Goal: Communication & Community: Participate in discussion

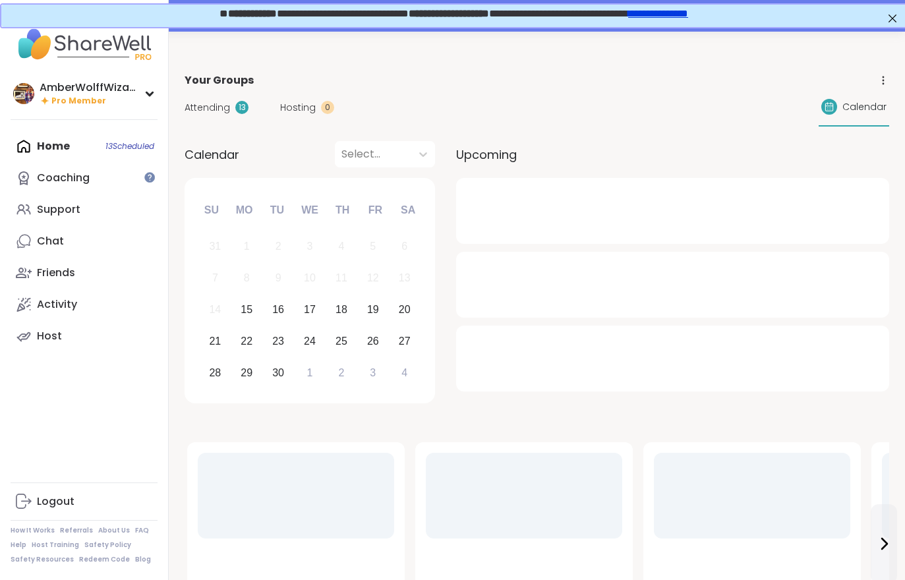
click at [70, 211] on div "Support" at bounding box center [58, 209] width 43 height 14
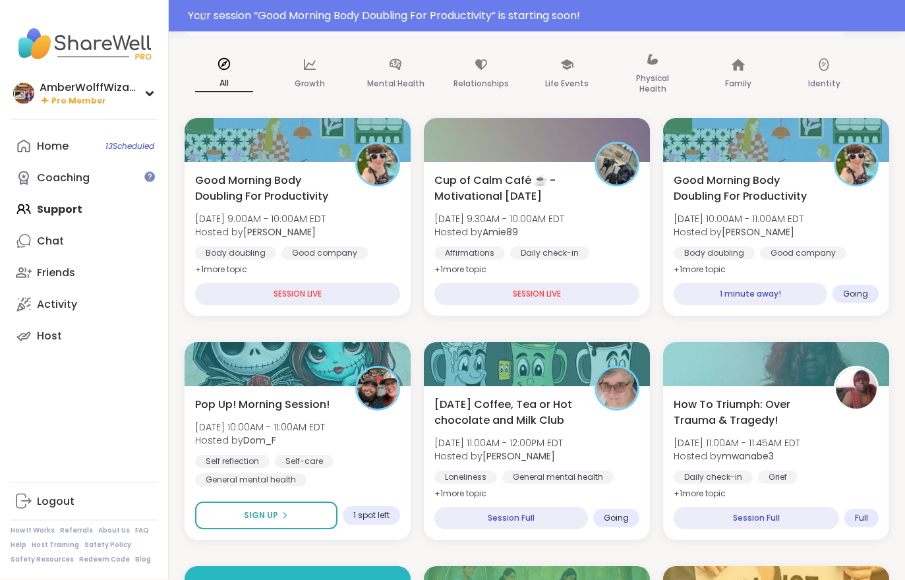
scroll to position [126, 0]
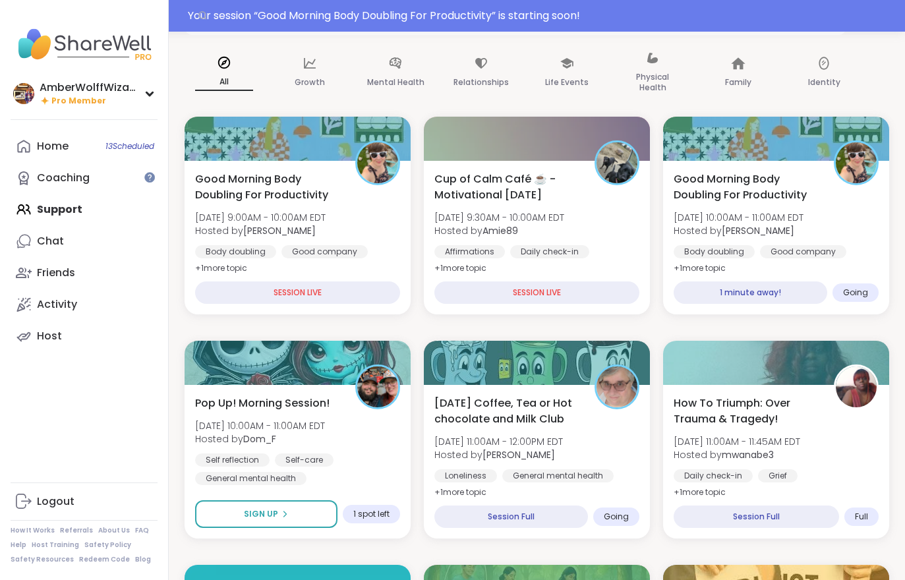
click at [808, 248] on div "Good company" at bounding box center [803, 251] width 86 height 13
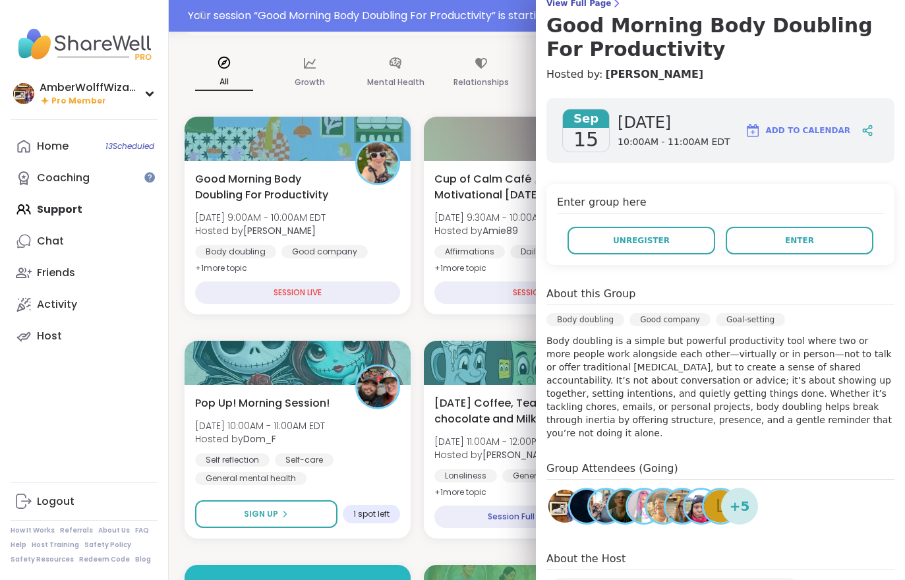
scroll to position [55, 0]
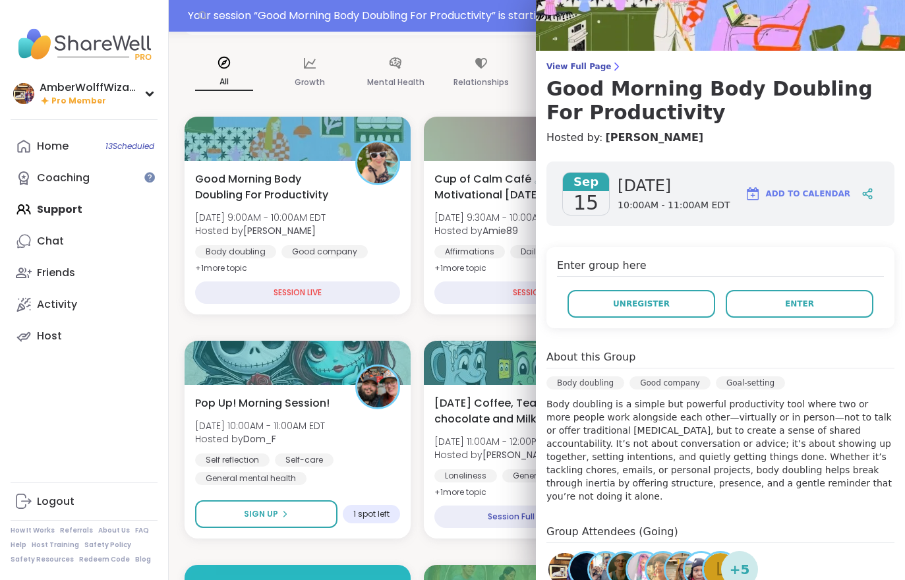
click at [585, 71] on span "View Full Page" at bounding box center [720, 66] width 348 height 11
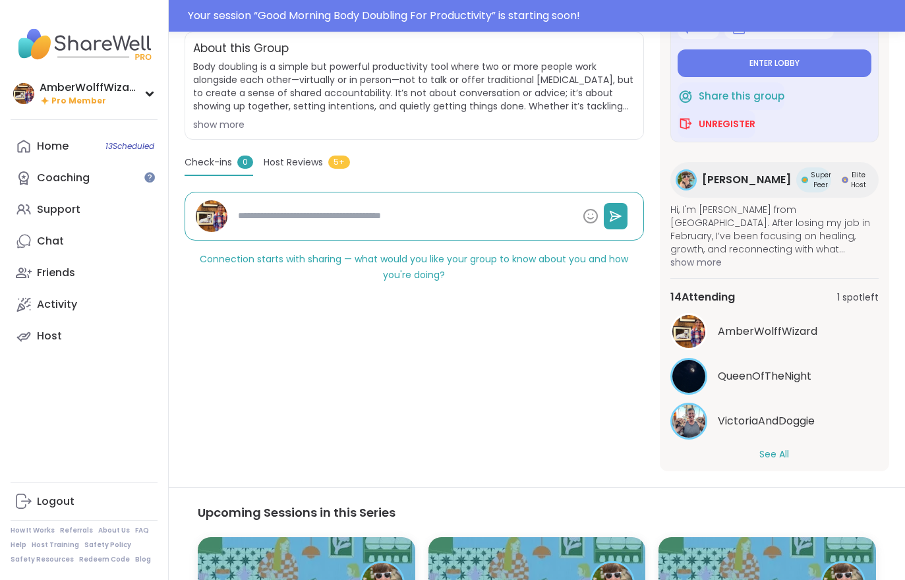
scroll to position [324, 0]
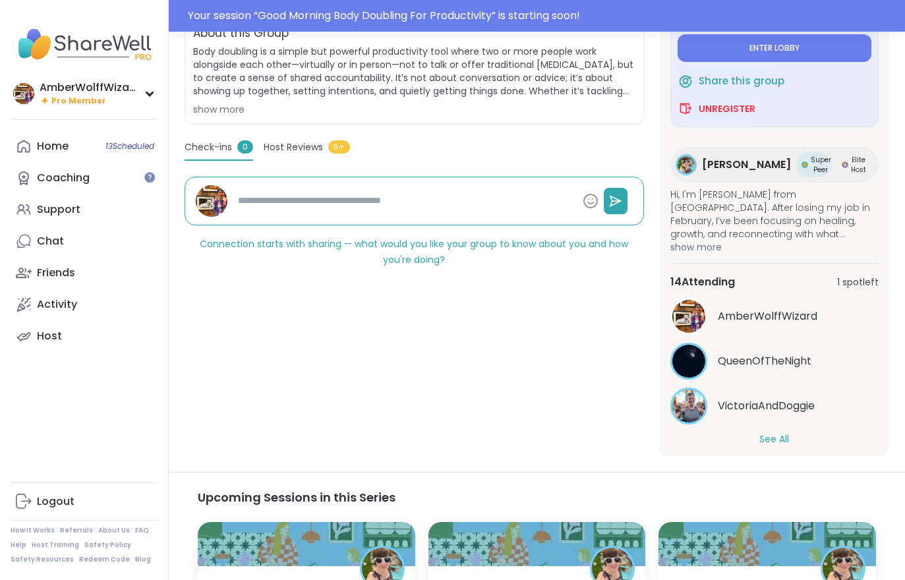
click at [759, 444] on button "See All" at bounding box center [774, 439] width 30 height 14
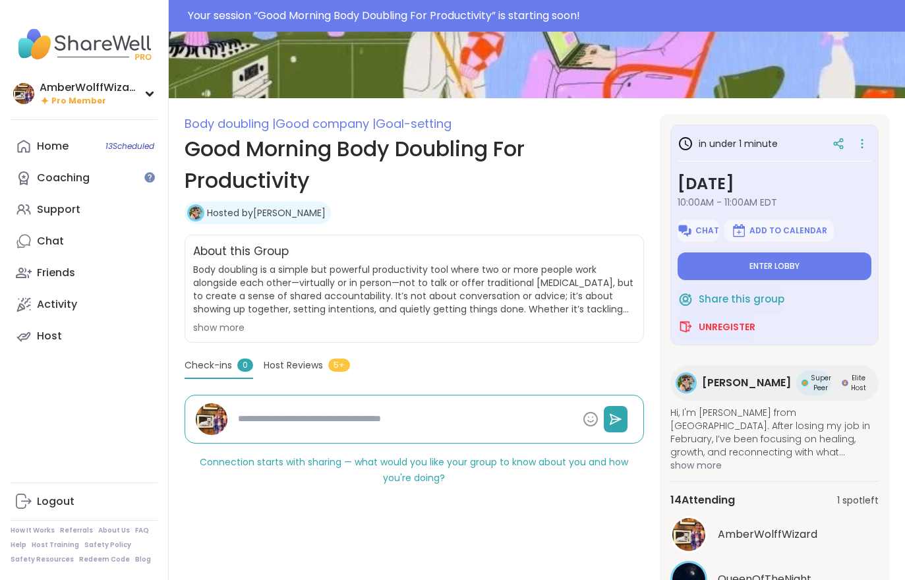
scroll to position [0, 0]
click at [735, 273] on button "Enter lobby" at bounding box center [774, 266] width 194 height 28
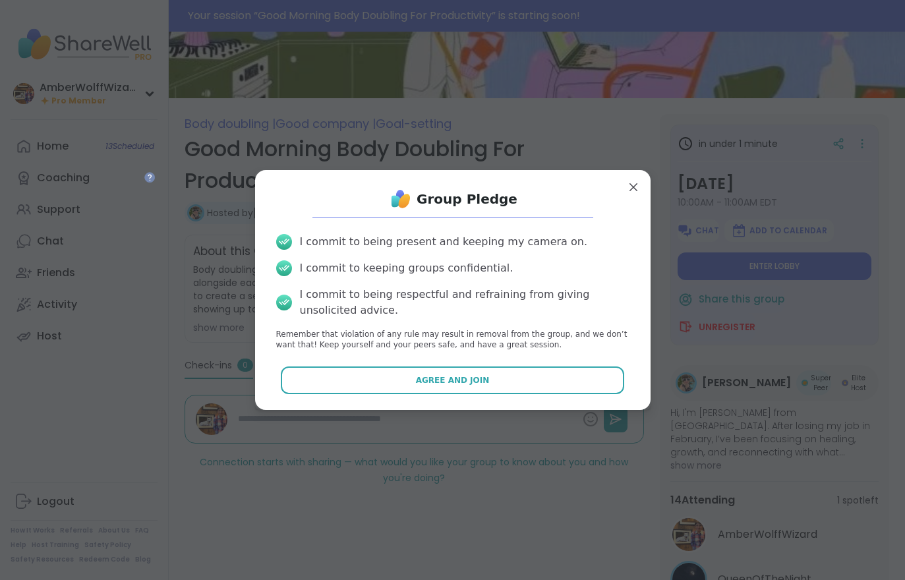
click at [545, 389] on button "Agree and Join" at bounding box center [452, 380] width 343 height 28
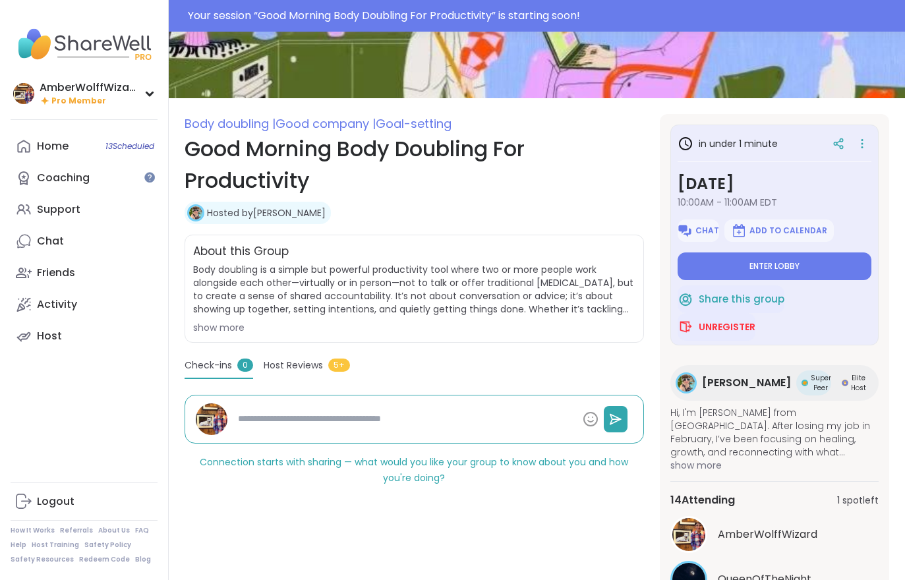
type textarea "*"
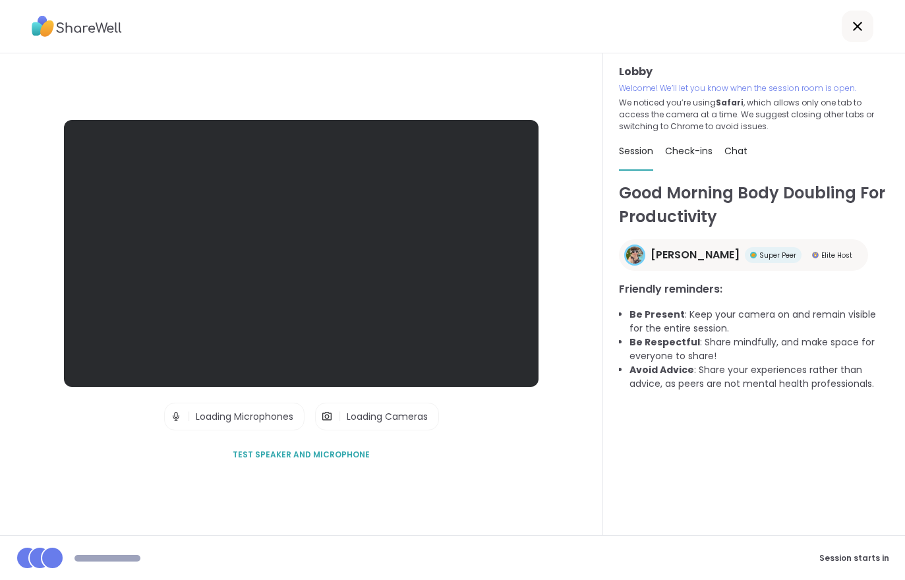
scroll to position [20, 0]
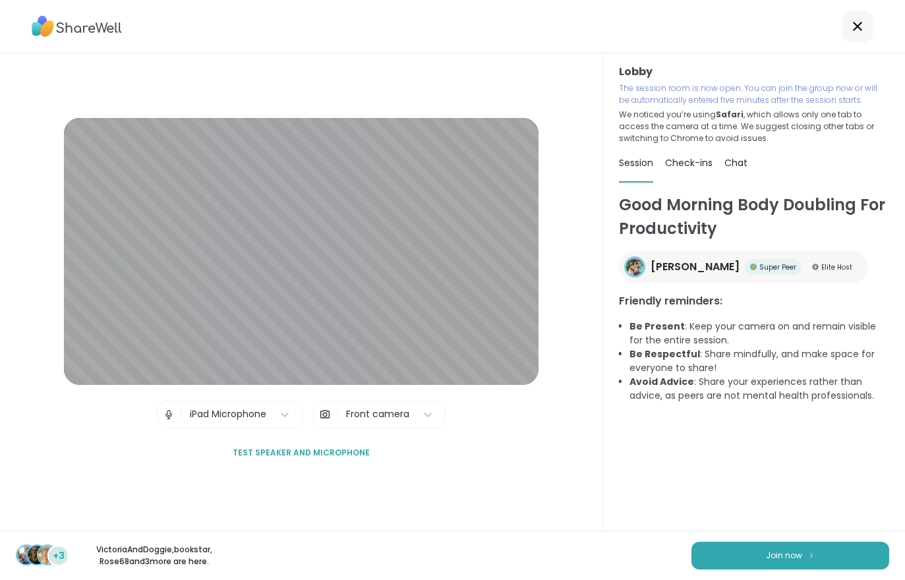
click at [793, 555] on span "Join now" at bounding box center [784, 555] width 36 height 12
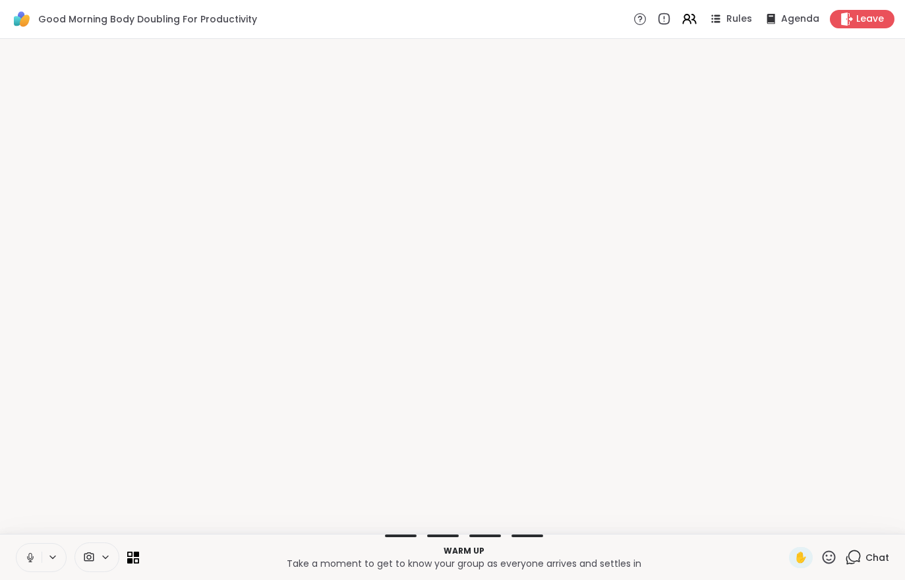
scroll to position [0, 0]
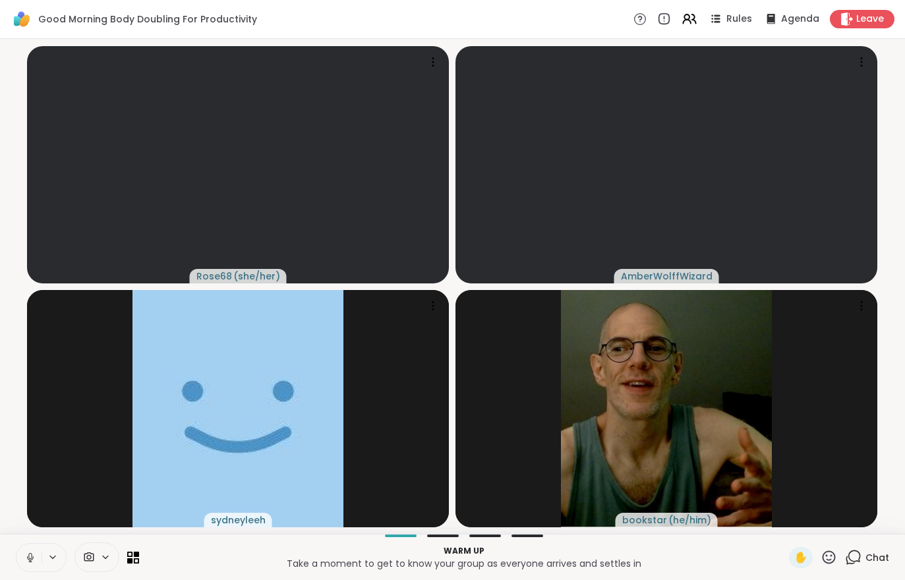
click at [26, 557] on icon at bounding box center [30, 557] width 12 height 12
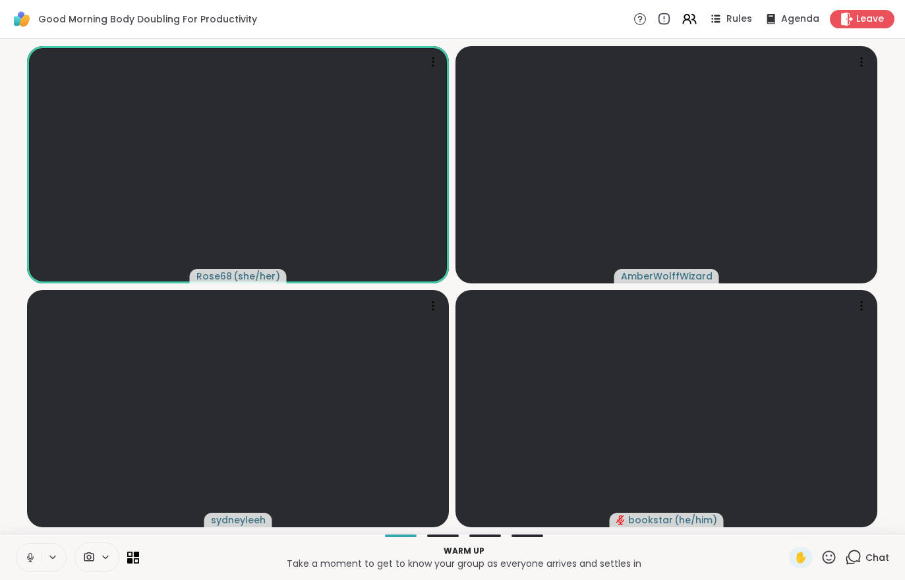
click at [29, 553] on icon at bounding box center [30, 557] width 12 height 12
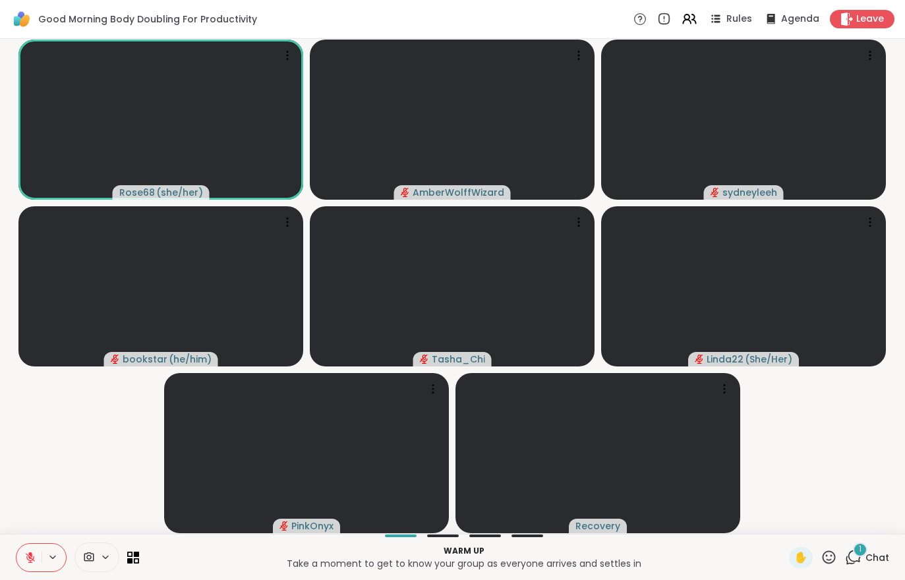
click at [879, 555] on span "Chat" at bounding box center [877, 557] width 24 height 13
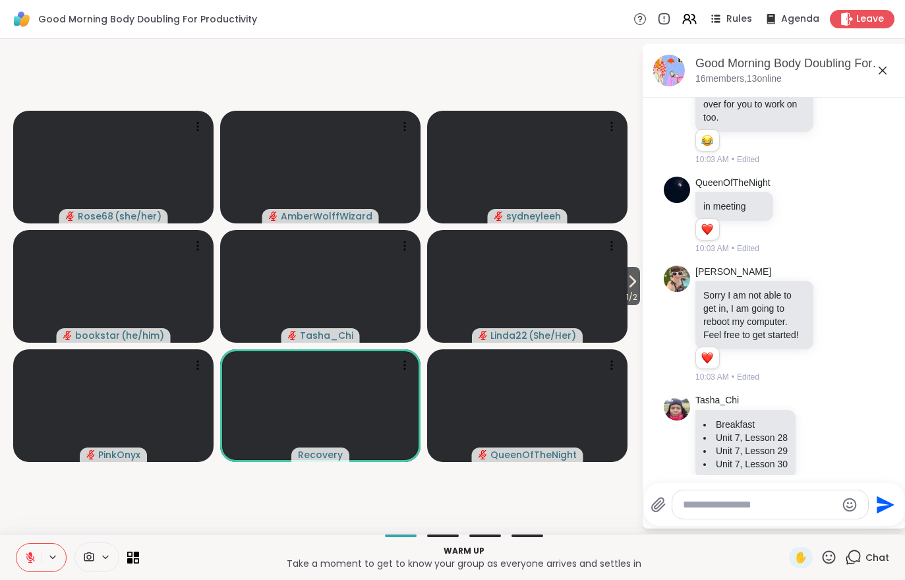
scroll to position [488, 0]
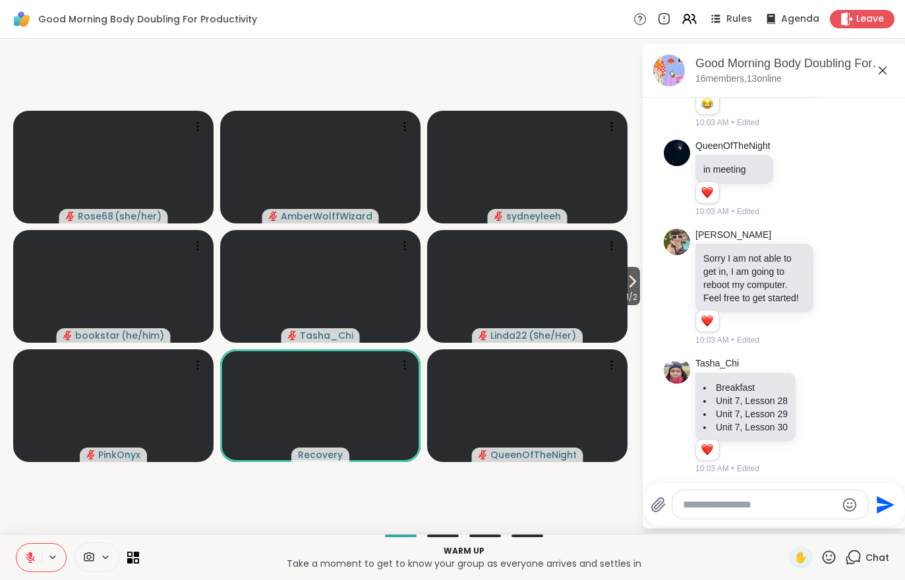
click at [33, 570] on button at bounding box center [28, 558] width 25 height 28
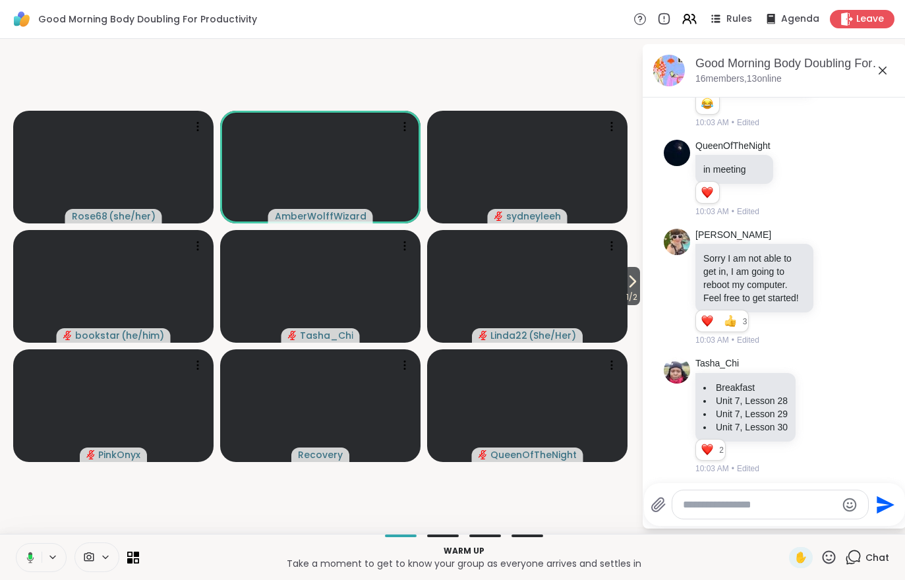
click at [634, 286] on icon at bounding box center [632, 281] width 16 height 16
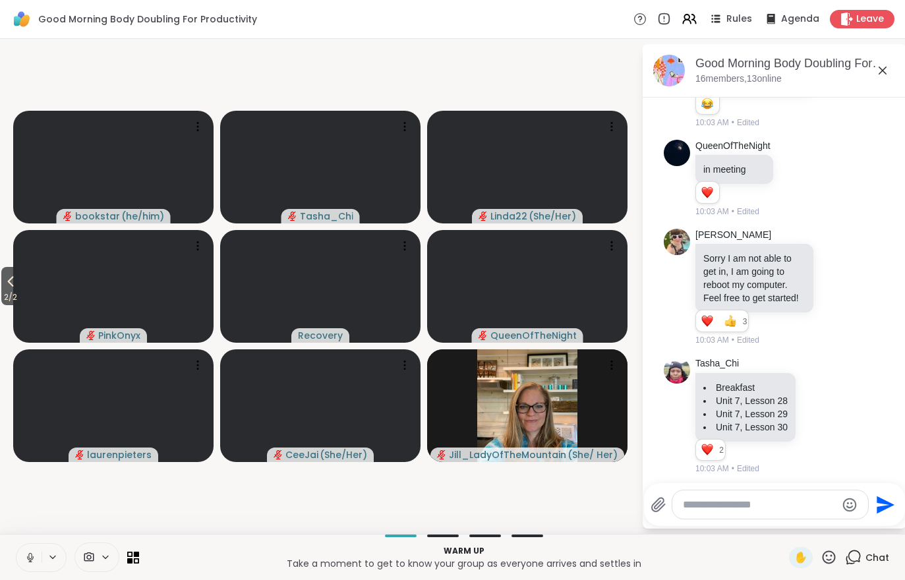
click at [19, 554] on button at bounding box center [28, 558] width 25 height 28
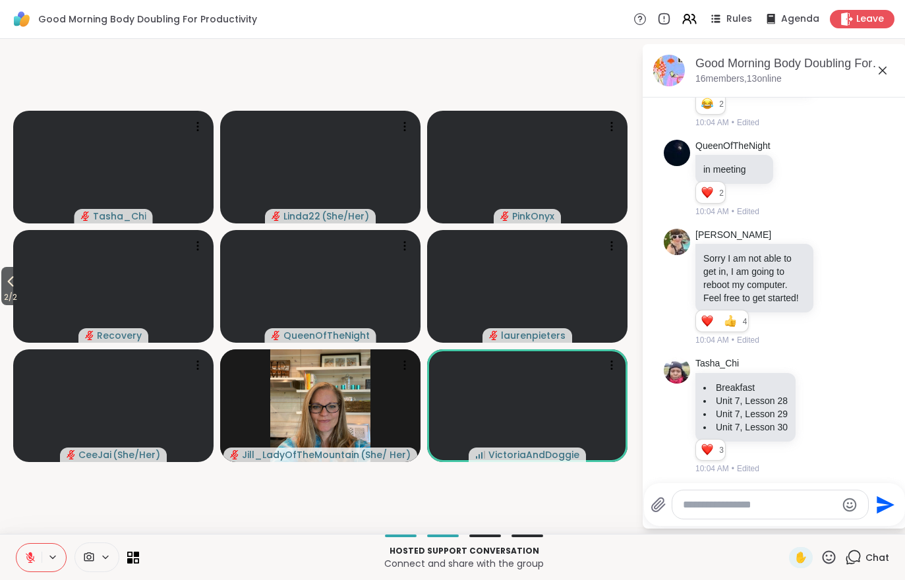
click at [4, 281] on icon at bounding box center [11, 281] width 16 height 16
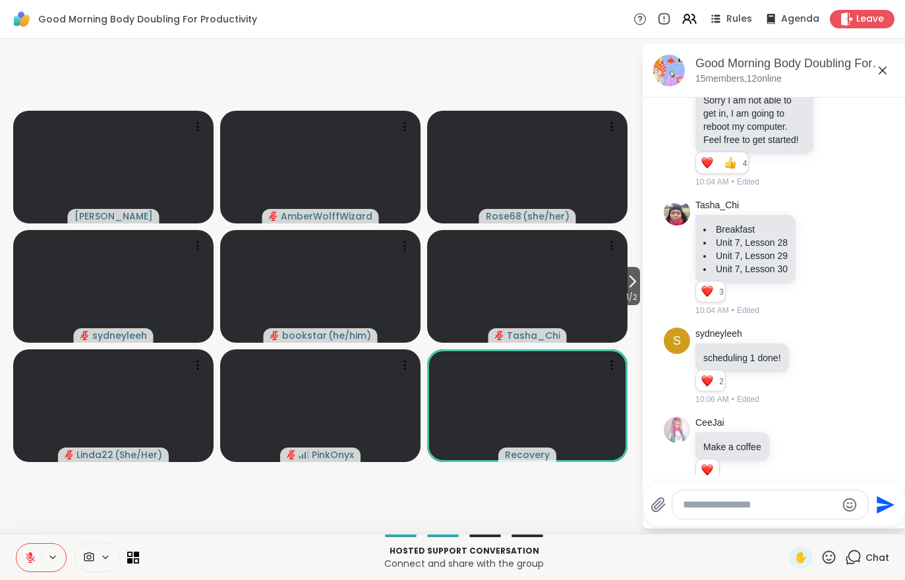
scroll to position [665, 0]
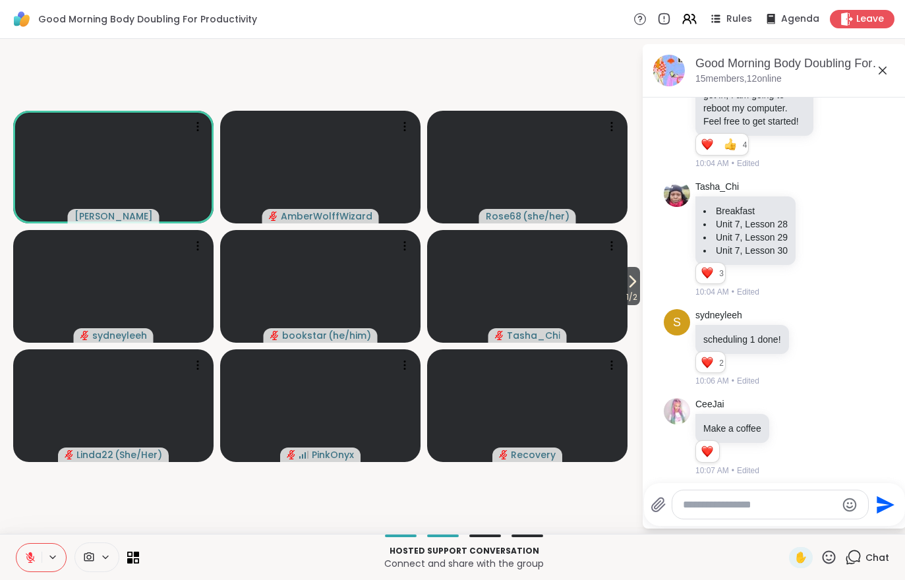
click at [623, 293] on span "1 / 2" at bounding box center [631, 297] width 16 height 16
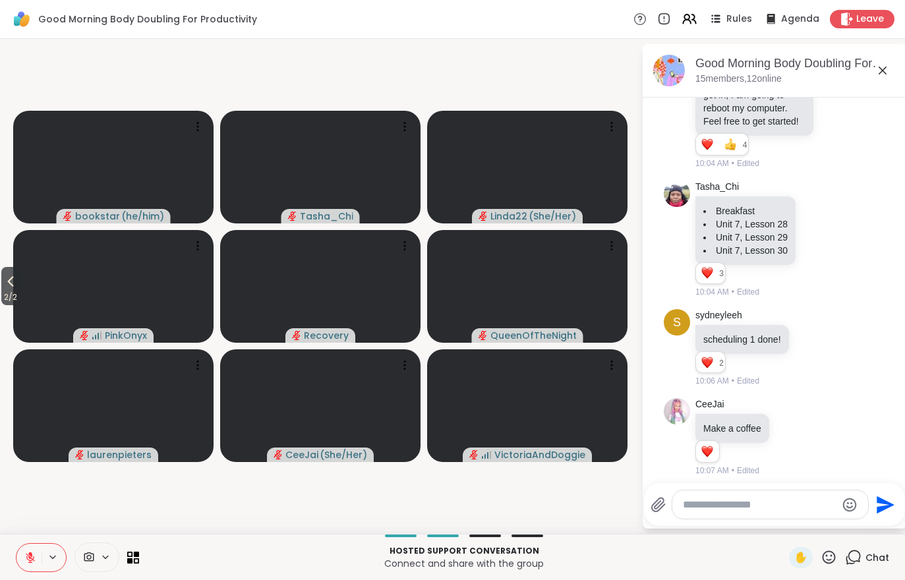
click at [23, 558] on button at bounding box center [28, 558] width 25 height 28
click at [9, 296] on span "2 / 2" at bounding box center [10, 297] width 18 height 16
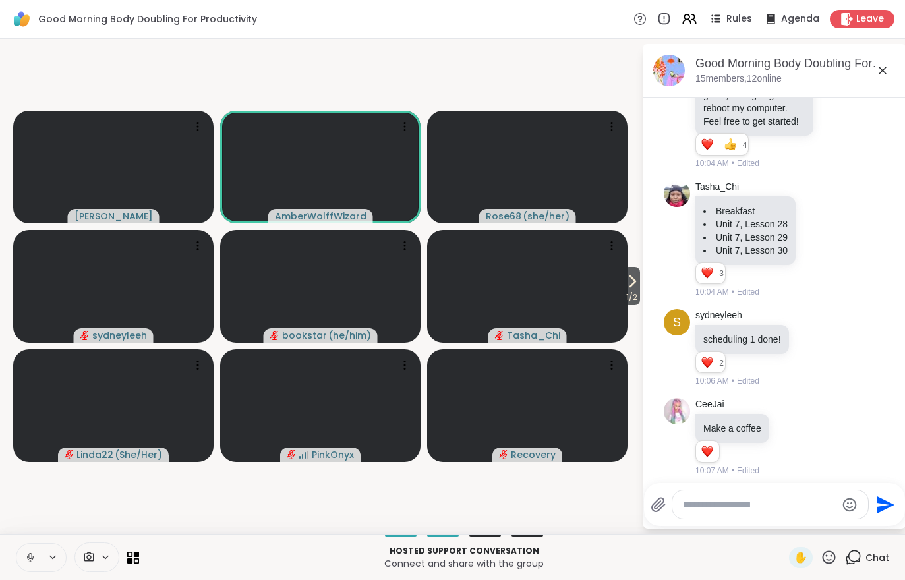
click at [24, 559] on button at bounding box center [28, 558] width 25 height 28
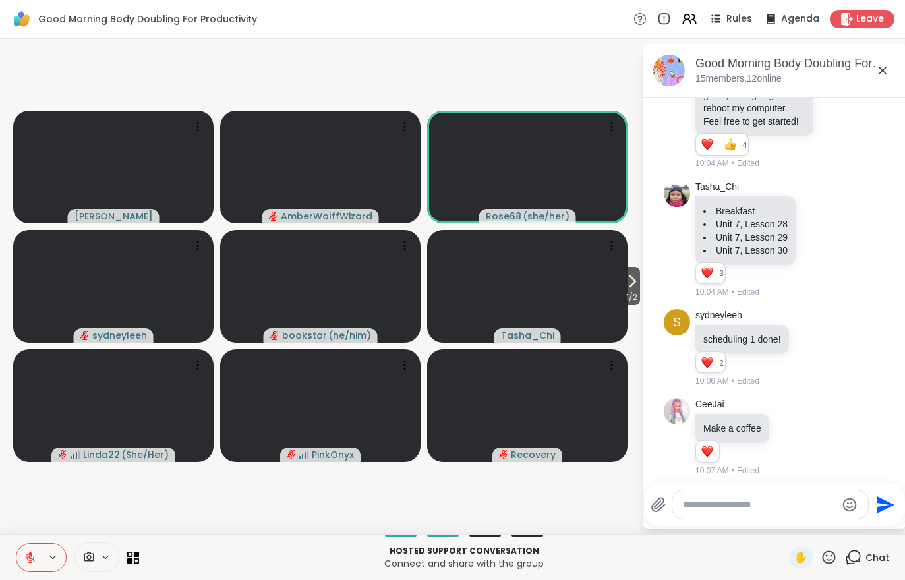
click at [638, 296] on span "1 / 2" at bounding box center [631, 297] width 16 height 16
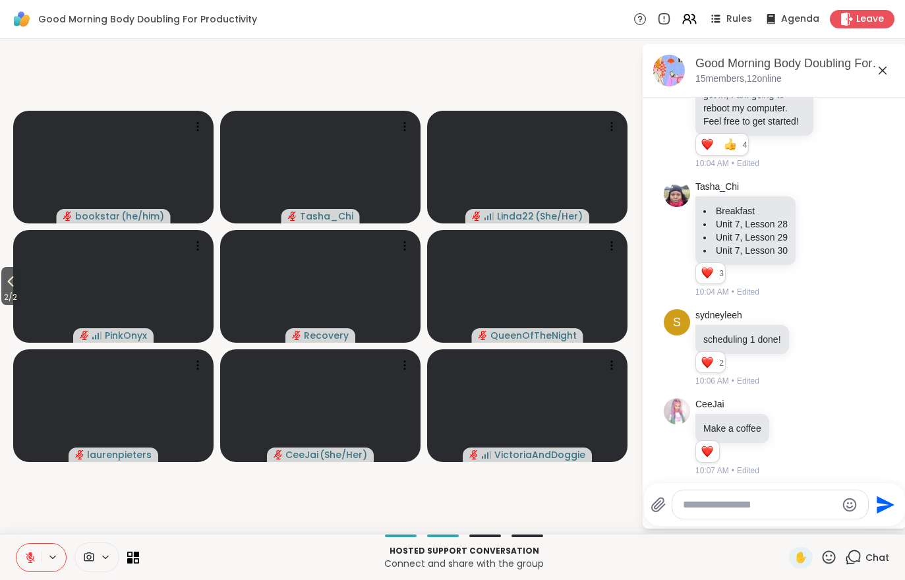
click at [5, 296] on span "2 / 2" at bounding box center [10, 297] width 18 height 16
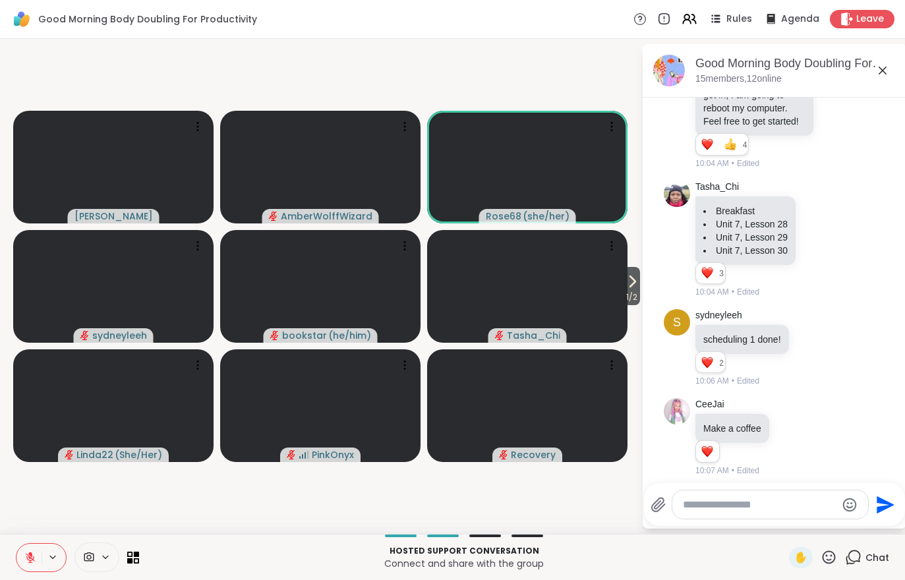
click at [637, 302] on span "1 / 2" at bounding box center [631, 297] width 16 height 16
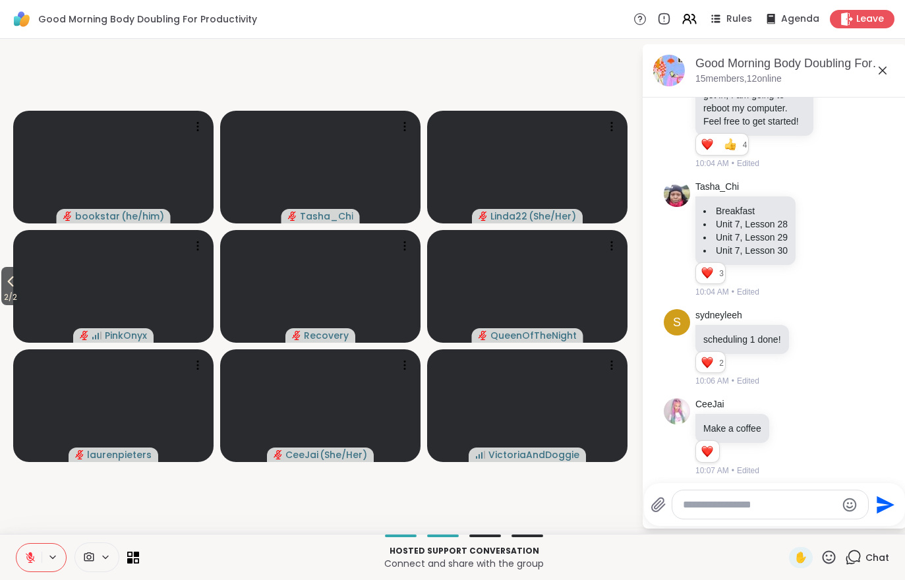
click at [23, 560] on button at bounding box center [28, 558] width 25 height 28
click at [3, 292] on span "2 / 2" at bounding box center [10, 297] width 18 height 16
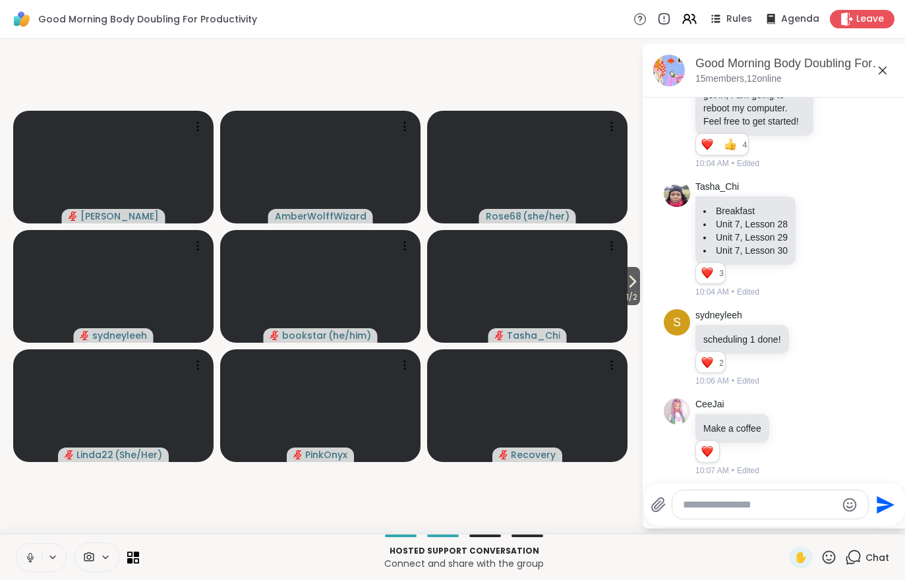
click at [27, 559] on icon at bounding box center [30, 557] width 12 height 12
click at [632, 288] on icon at bounding box center [632, 281] width 16 height 16
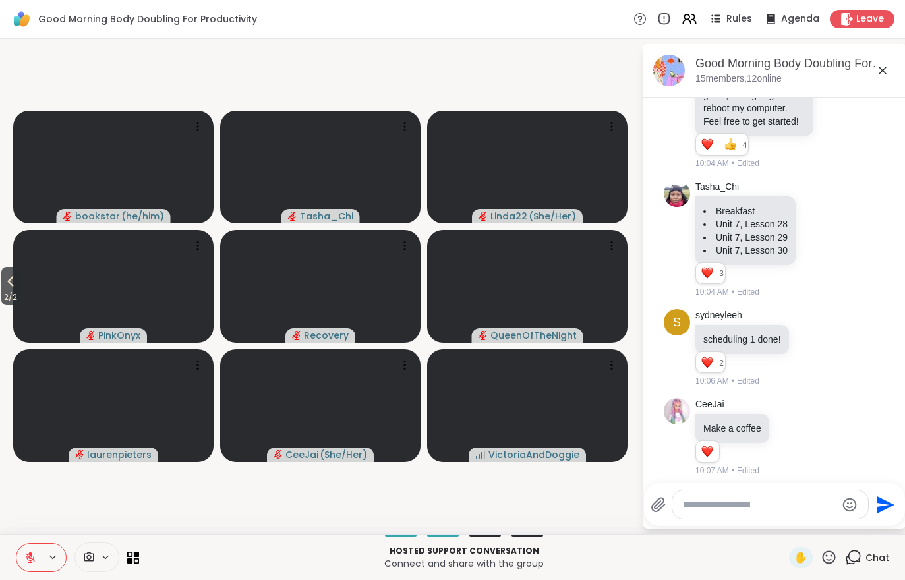
click at [2, 291] on span "2 / 2" at bounding box center [10, 297] width 18 height 16
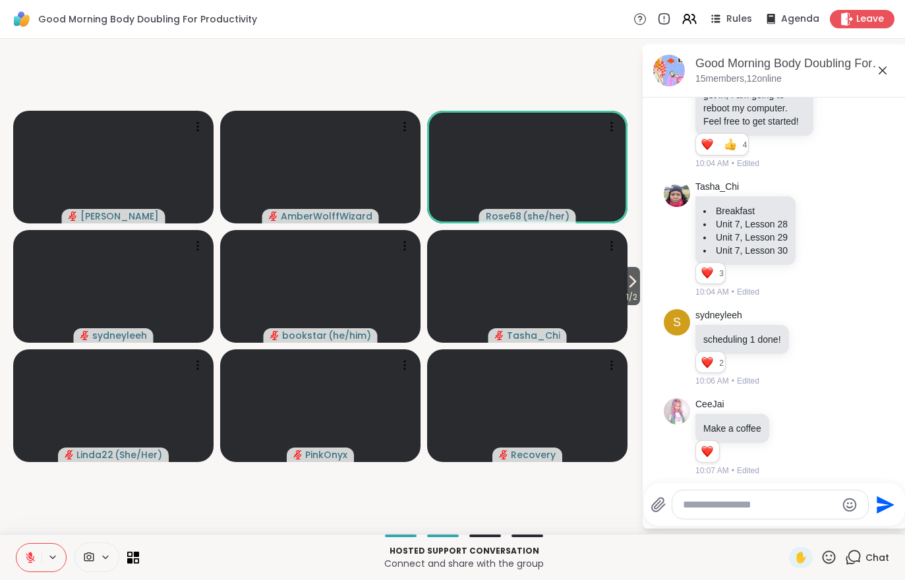
click at [630, 356] on video-player-container "1 / 2 [PERSON_NAME] Rose68 ( she/her ) sydneyleeh bookstar ( he/him ) Tasha_Chi…" at bounding box center [320, 286] width 625 height 484
click at [623, 293] on span "1 / 2" at bounding box center [631, 297] width 16 height 16
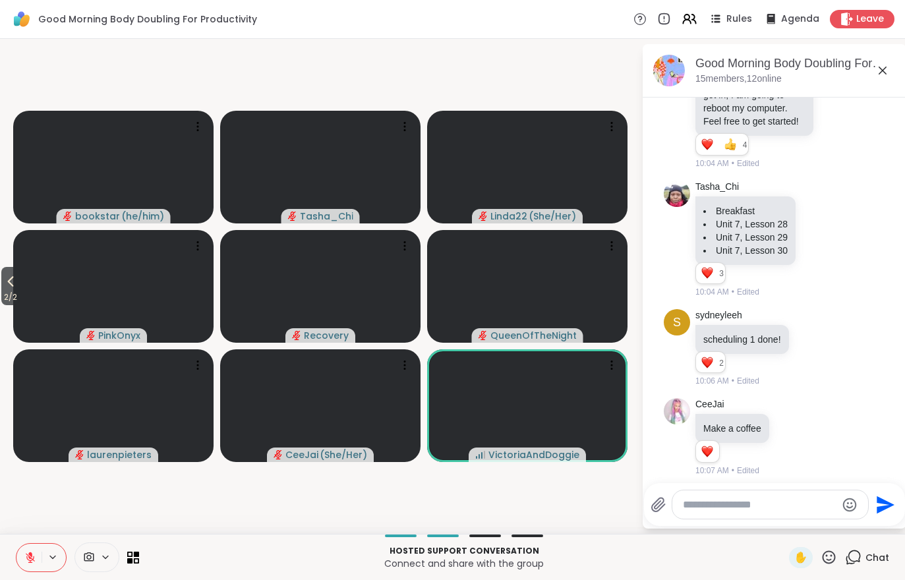
click at [9, 283] on icon at bounding box center [11, 281] width 16 height 16
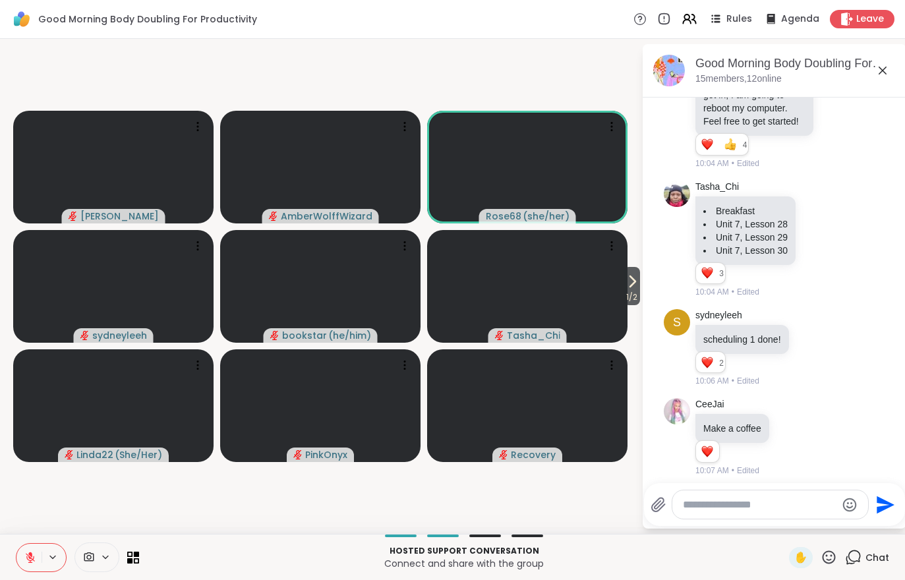
click at [24, 561] on button at bounding box center [28, 558] width 25 height 28
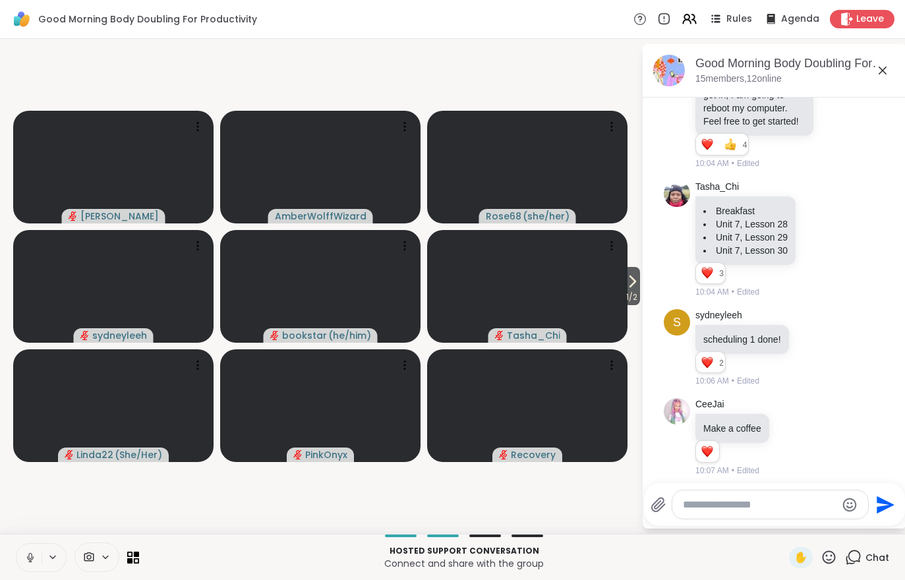
click at [23, 555] on button at bounding box center [28, 558] width 25 height 28
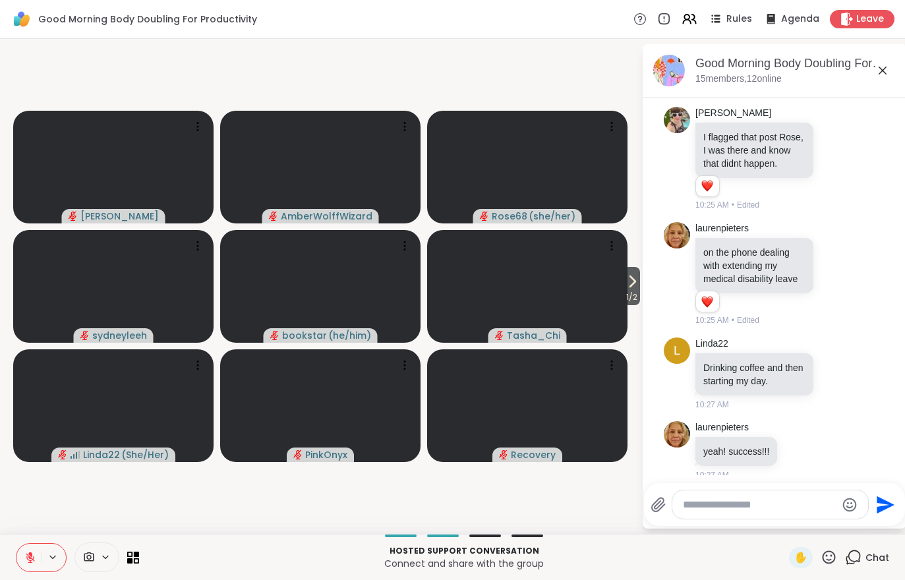
scroll to position [1268, 0]
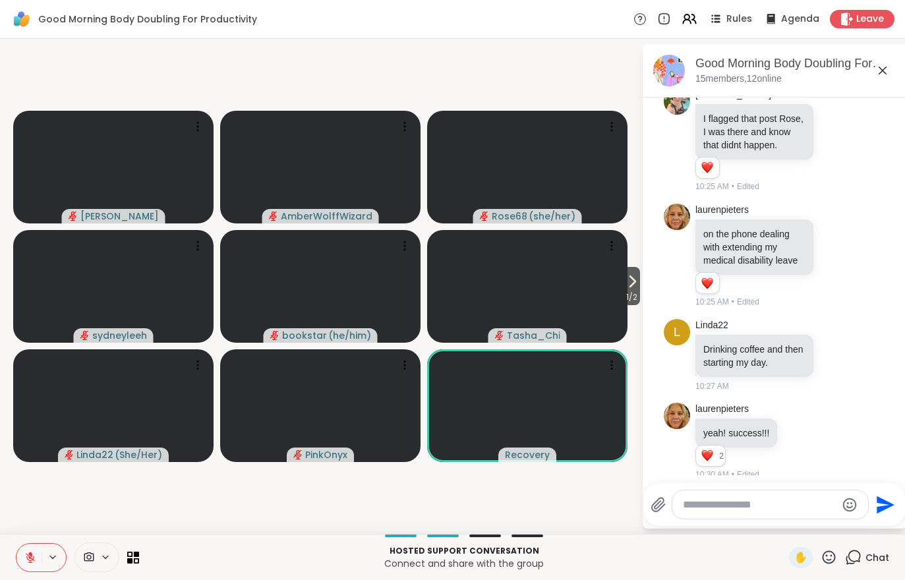
click at [26, 547] on button at bounding box center [28, 558] width 25 height 28
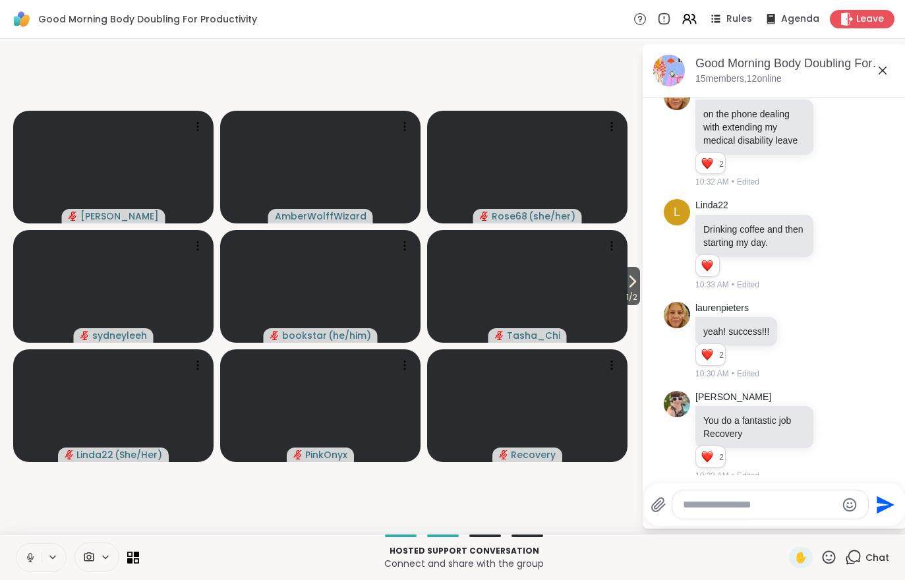
scroll to position [1497, 0]
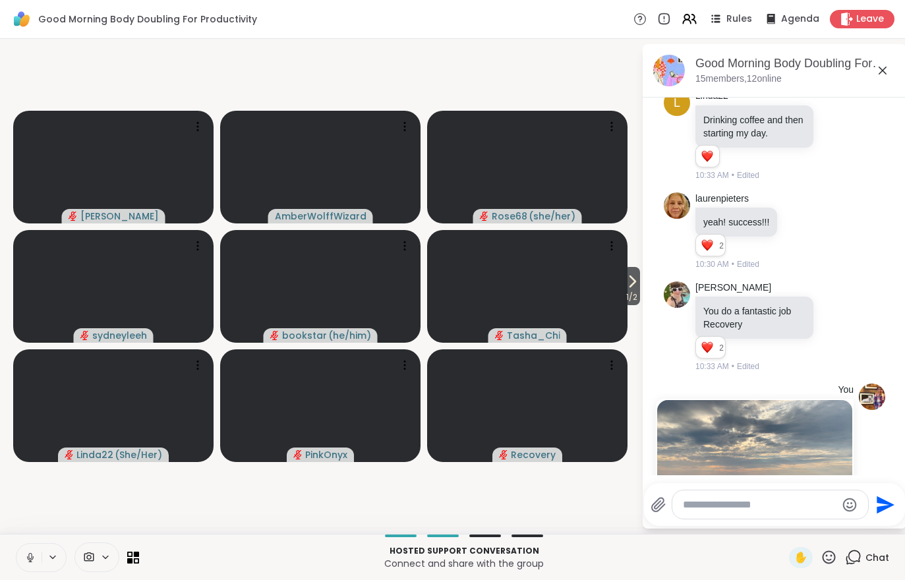
click at [631, 296] on span "1 / 2" at bounding box center [631, 297] width 16 height 16
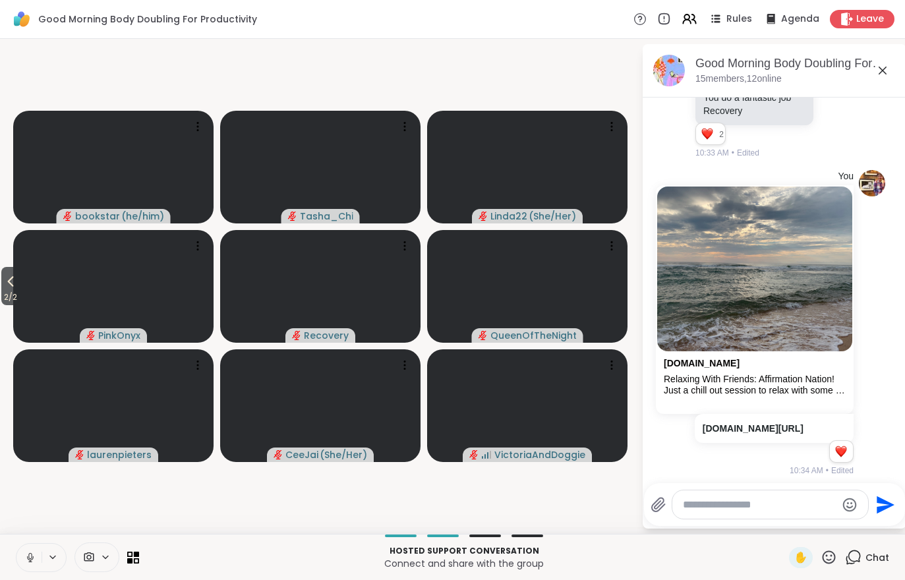
scroll to position [1729, 0]
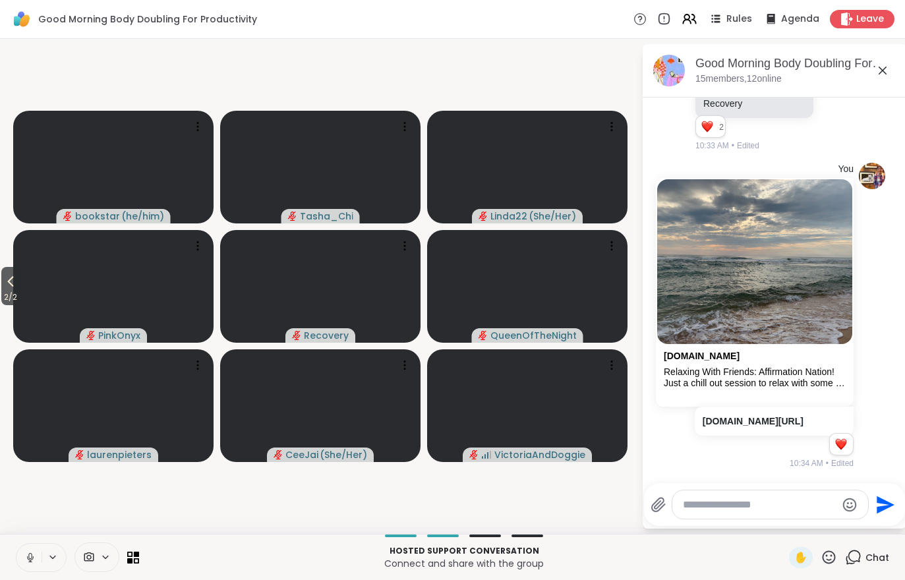
click at [3, 285] on button "2 / 2" at bounding box center [10, 286] width 18 height 38
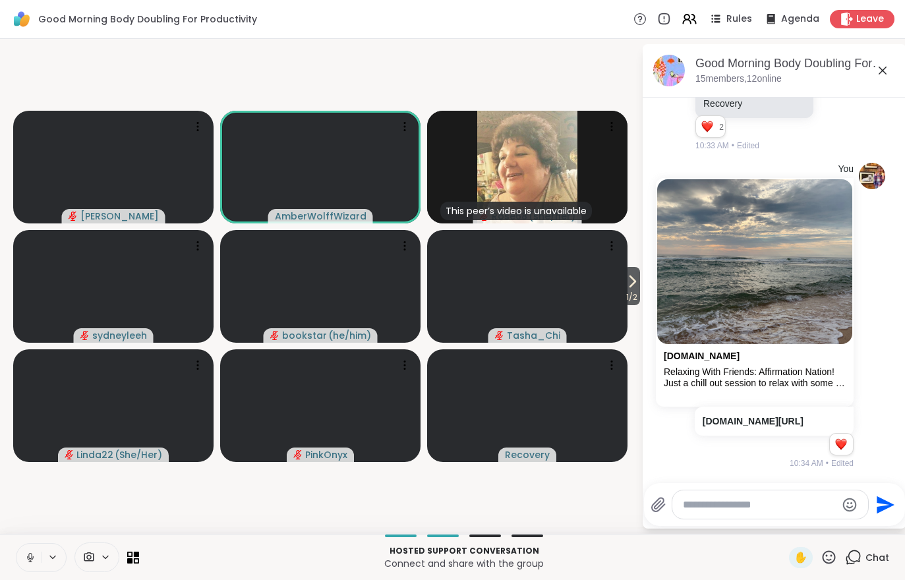
click at [628, 296] on span "1 / 2" at bounding box center [631, 297] width 16 height 16
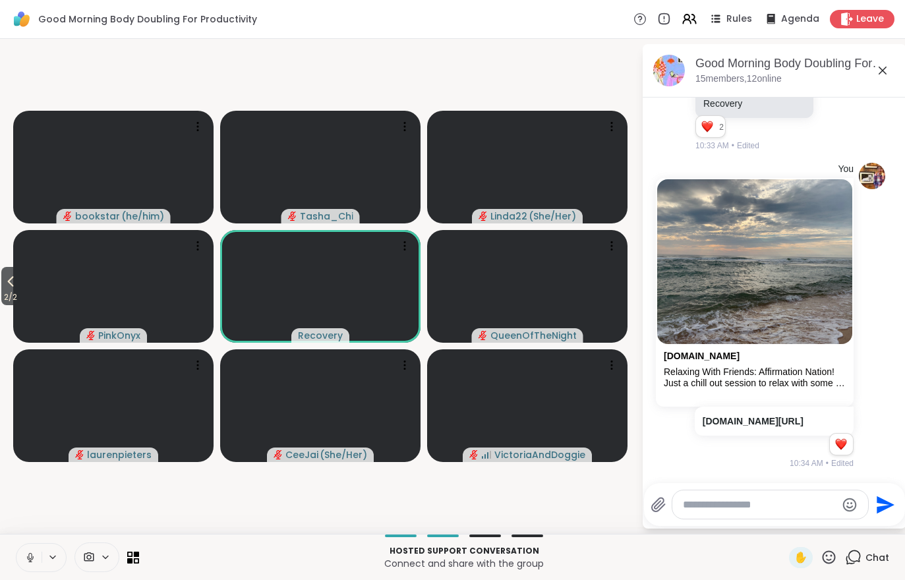
click at [4, 287] on icon at bounding box center [11, 281] width 16 height 16
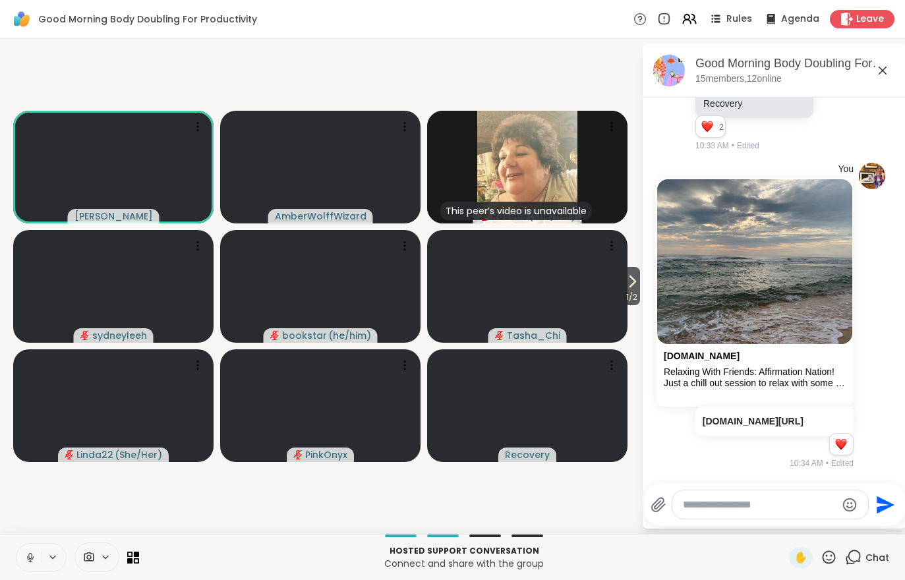
click at [638, 275] on button "1 / 2" at bounding box center [631, 286] width 16 height 38
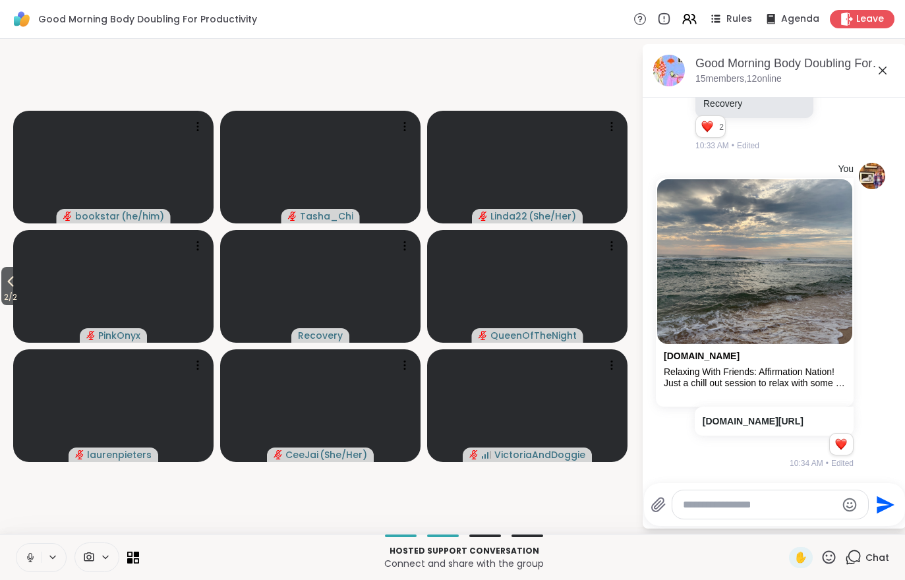
click at [13, 283] on icon at bounding box center [11, 281] width 16 height 16
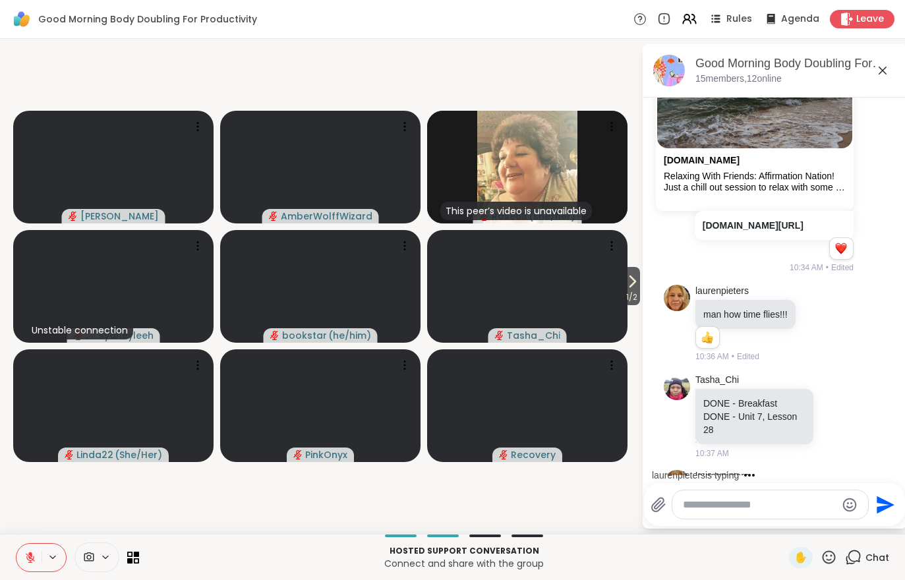
scroll to position [2060, 0]
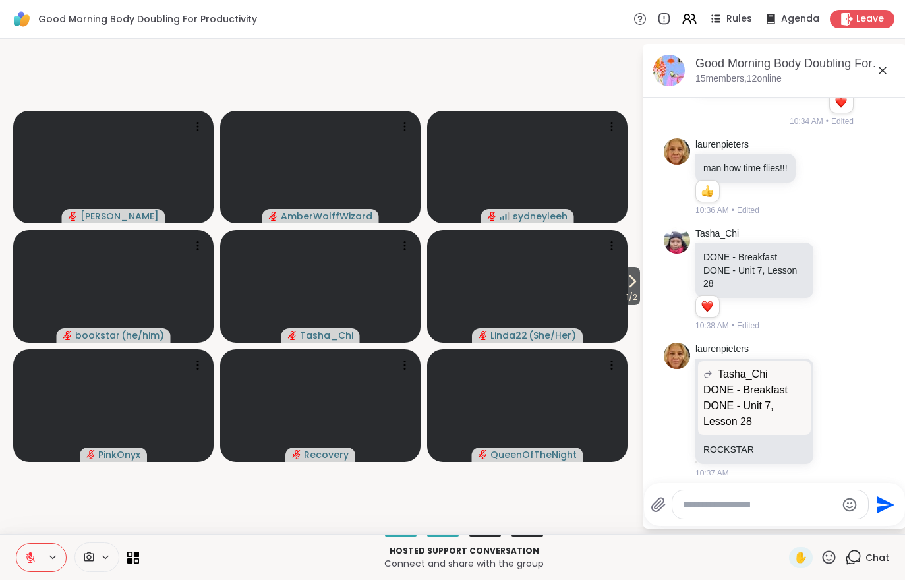
click at [638, 288] on button "1 / 2" at bounding box center [631, 286] width 16 height 38
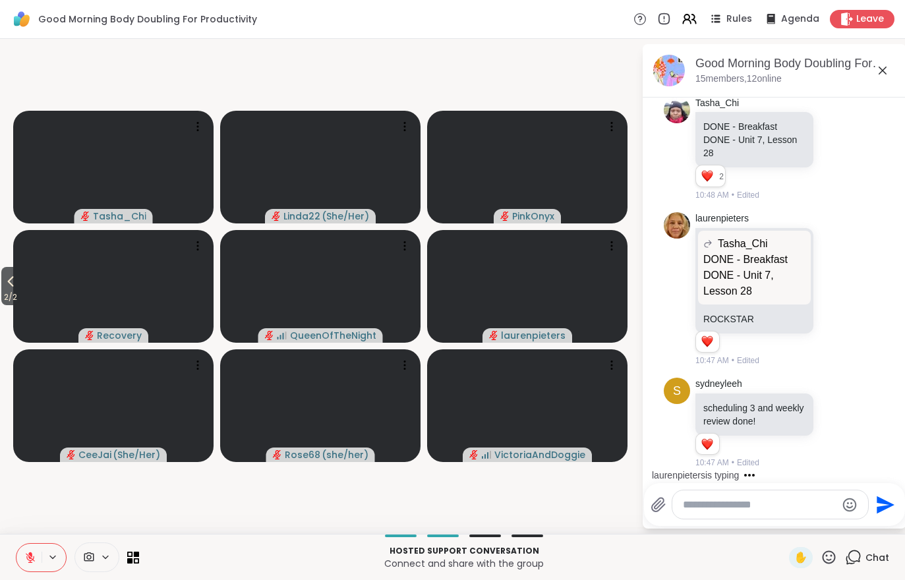
scroll to position [2308, 0]
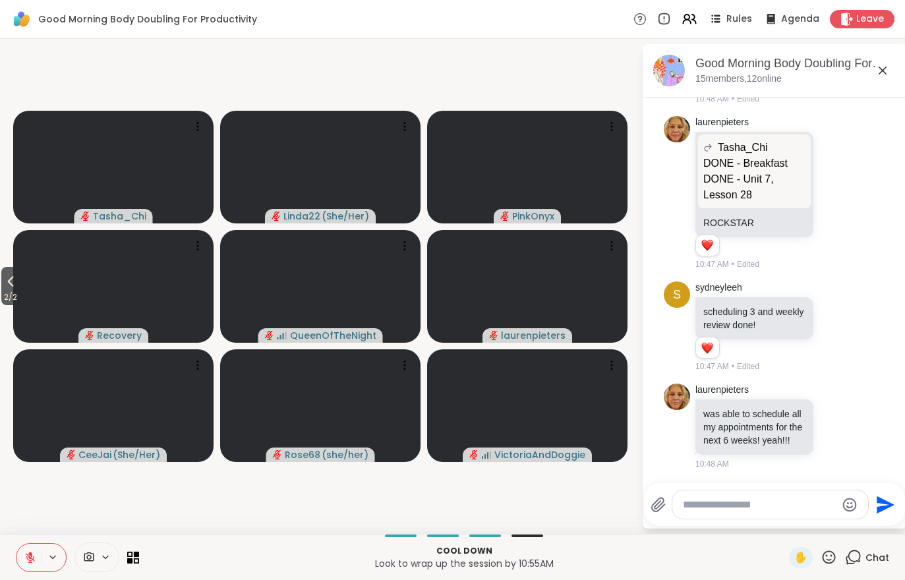
click at [10, 291] on span "2 / 2" at bounding box center [10, 297] width 18 height 16
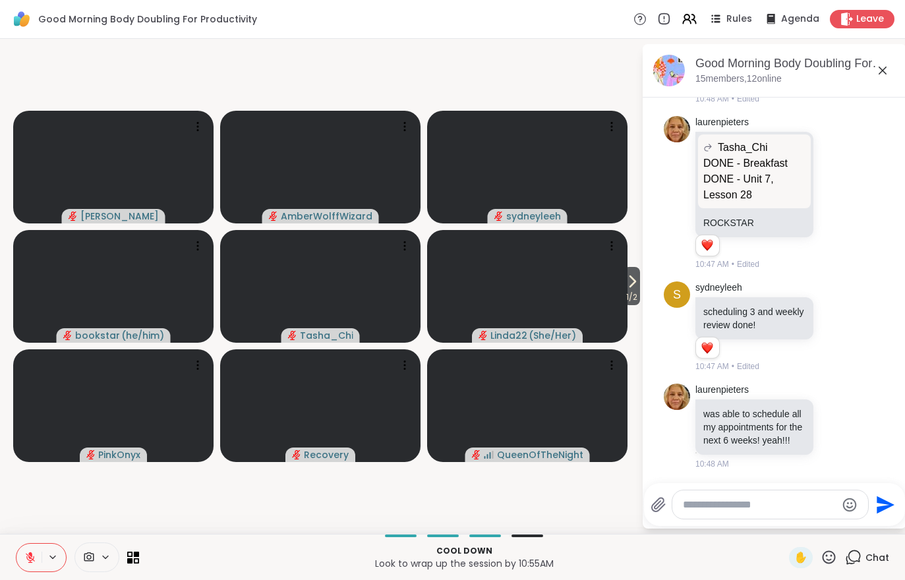
click at [36, 567] on button at bounding box center [28, 558] width 25 height 28
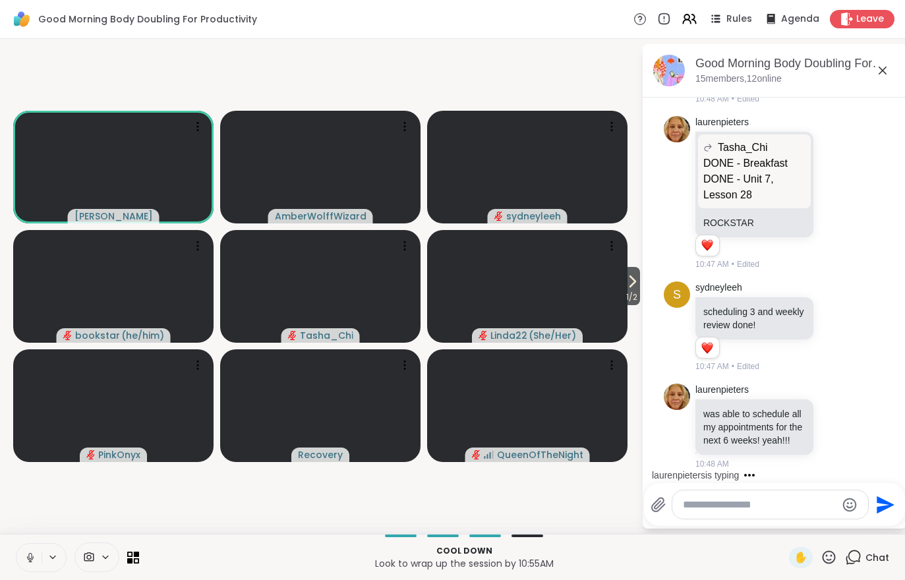
click at [627, 289] on icon at bounding box center [632, 281] width 16 height 16
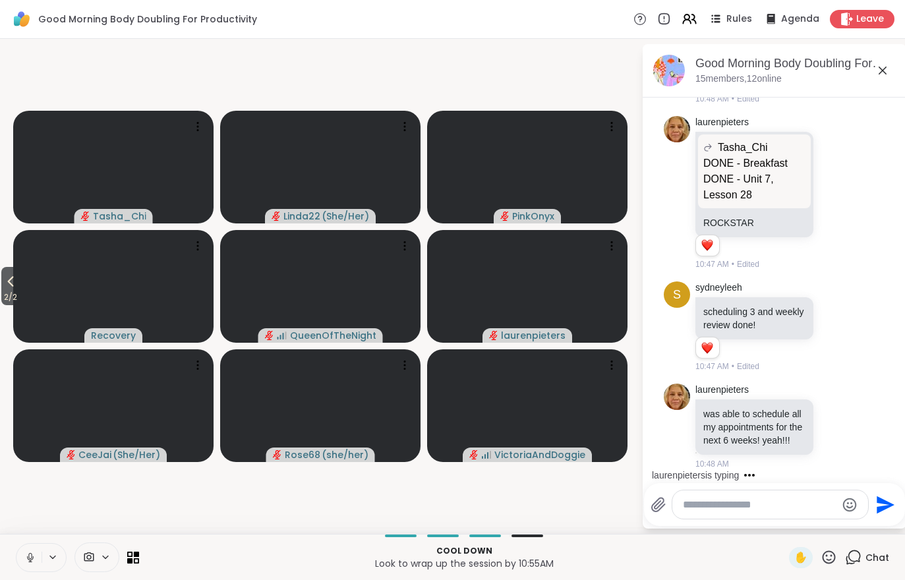
click at [13, 292] on span "2 / 2" at bounding box center [10, 297] width 18 height 16
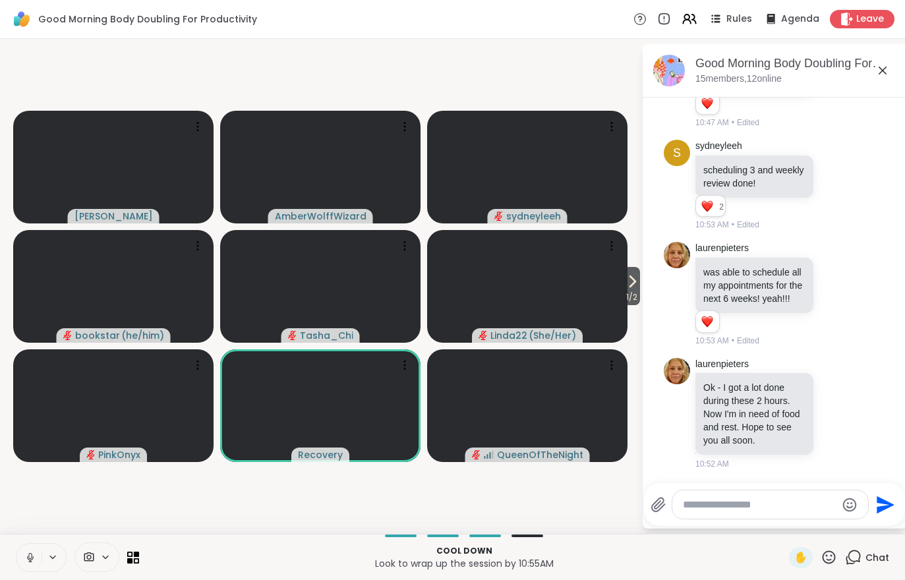
scroll to position [2467, 0]
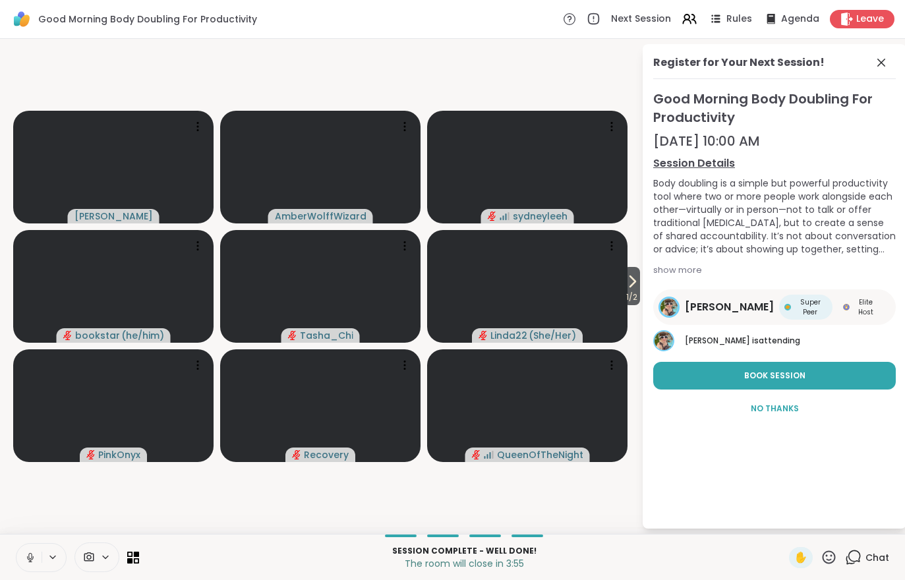
click at [631, 293] on span "1 / 2" at bounding box center [631, 297] width 16 height 16
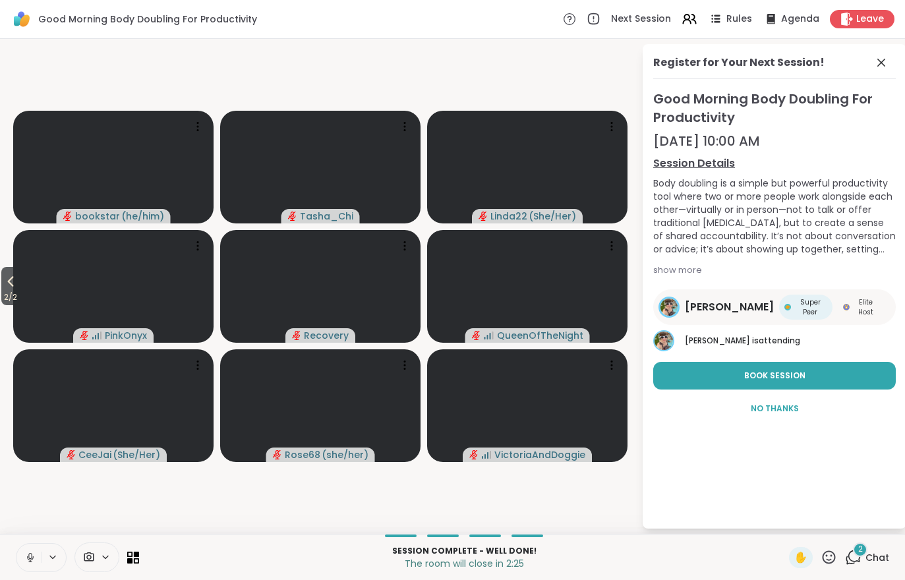
click at [866, 565] on div "2 Chat" at bounding box center [867, 557] width 44 height 21
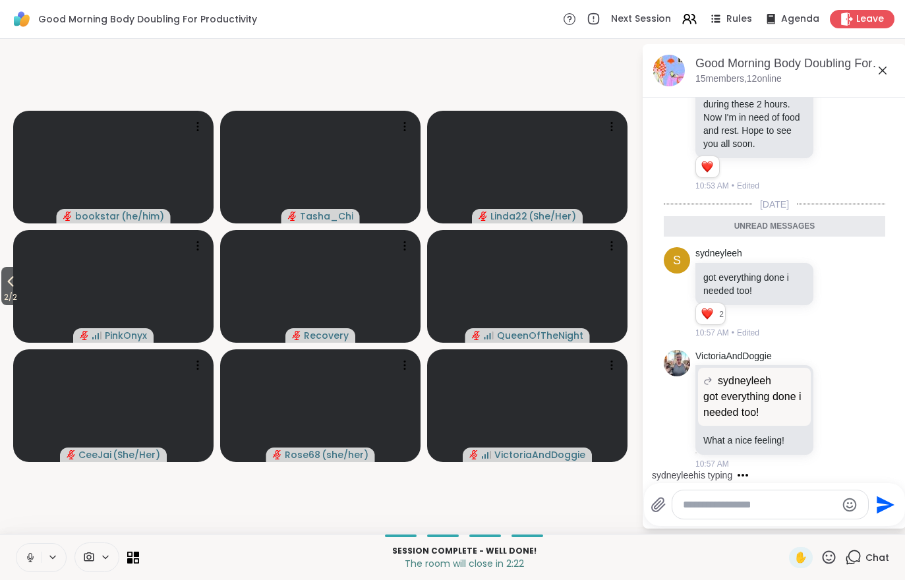
scroll to position [2729, 0]
click at [871, 18] on span "Leave" at bounding box center [870, 19] width 28 height 13
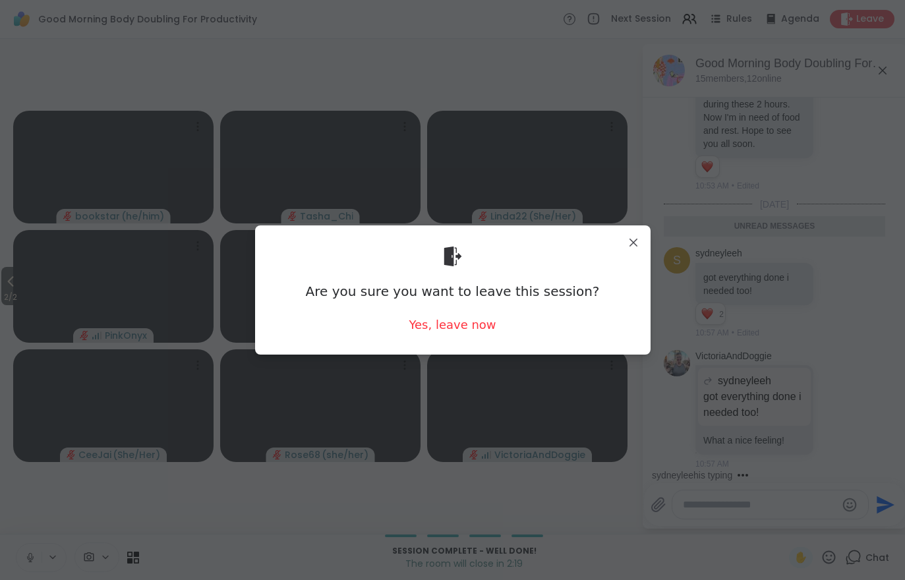
click at [451, 331] on div "Yes, leave now" at bounding box center [451, 324] width 87 height 16
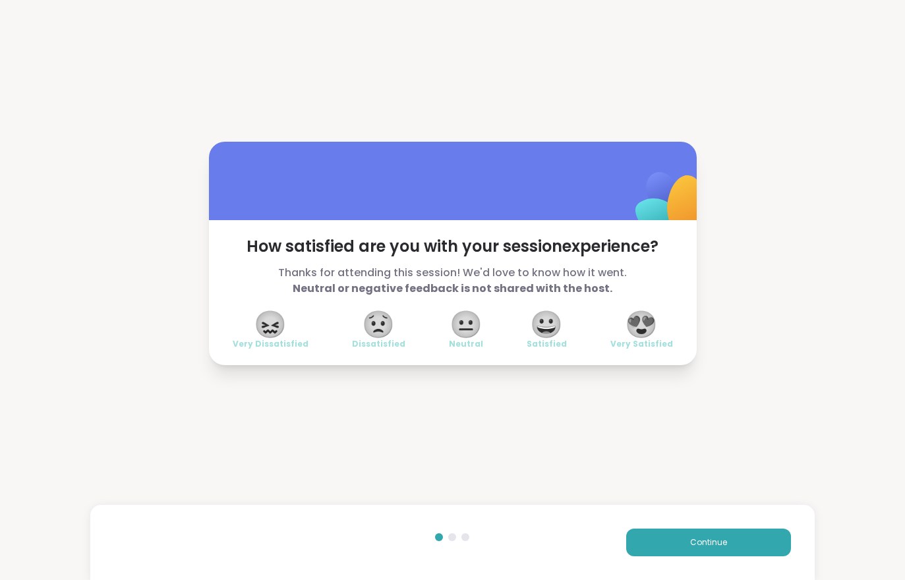
click at [748, 544] on button "Continue" at bounding box center [708, 542] width 165 height 28
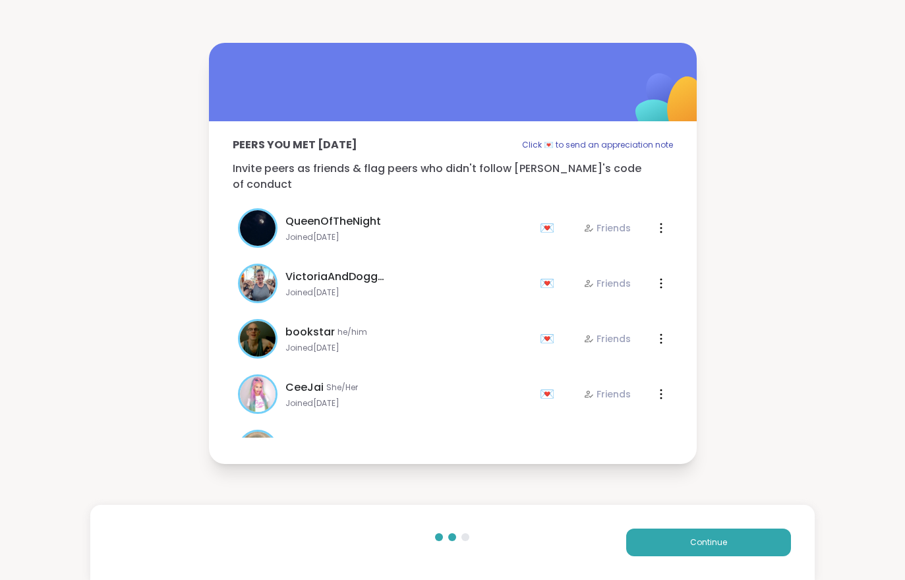
click at [748, 544] on button "Continue" at bounding box center [708, 542] width 165 height 28
click at [745, 541] on button "Continue" at bounding box center [708, 542] width 165 height 28
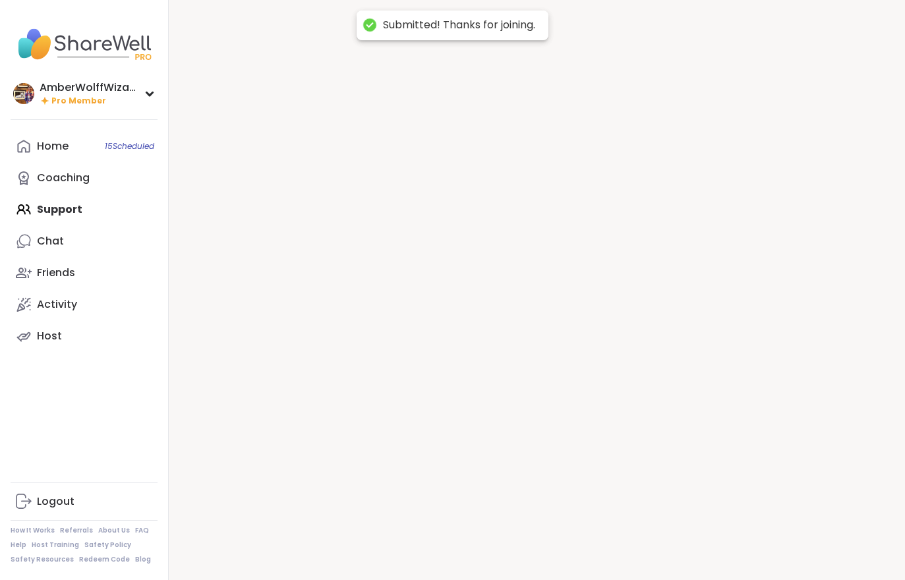
click at [744, 540] on div at bounding box center [537, 290] width 736 height 580
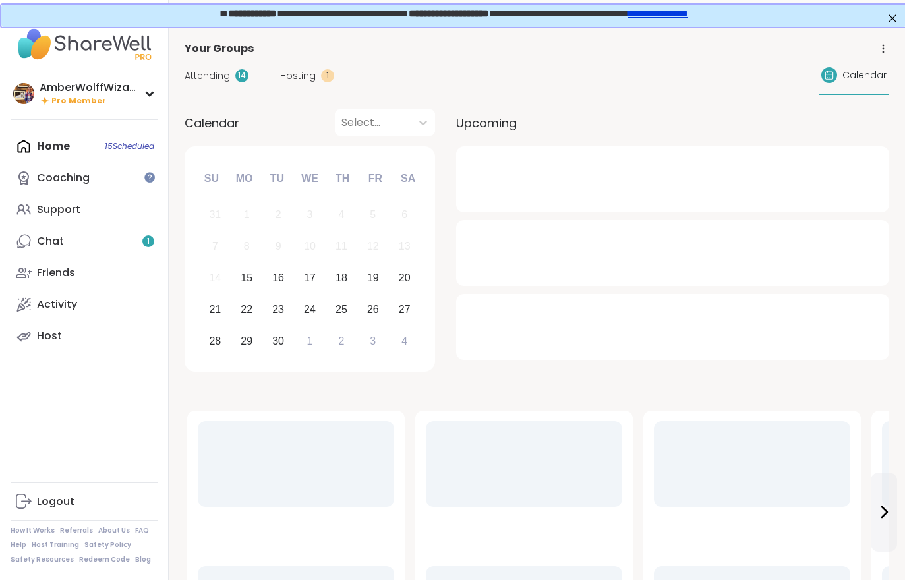
click at [85, 251] on link "Chat 1" at bounding box center [84, 241] width 147 height 32
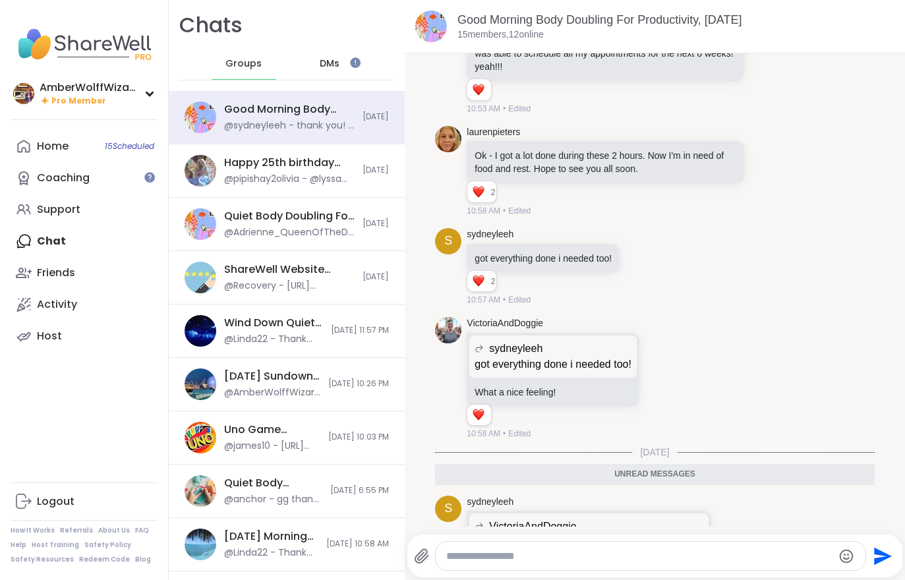
click at [77, 206] on div "Support" at bounding box center [58, 209] width 43 height 14
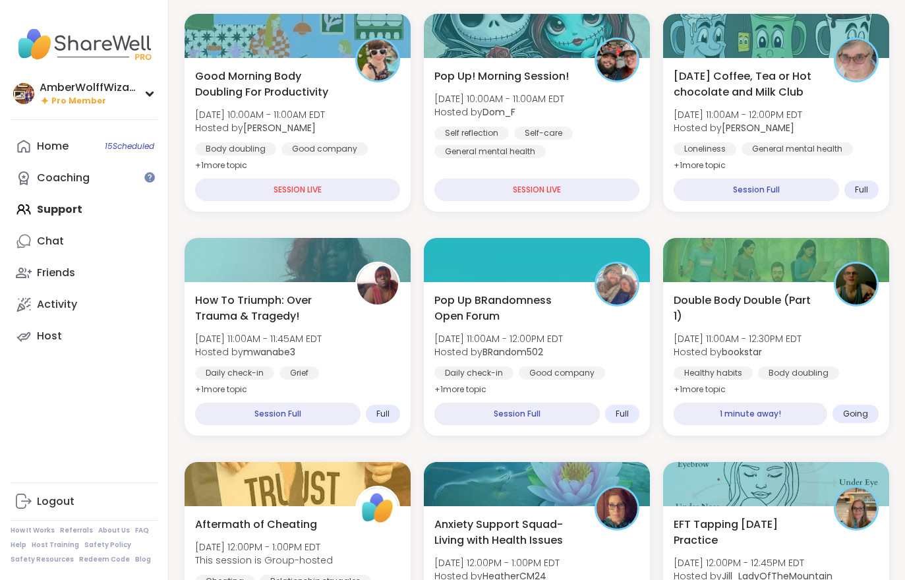
scroll to position [213, 0]
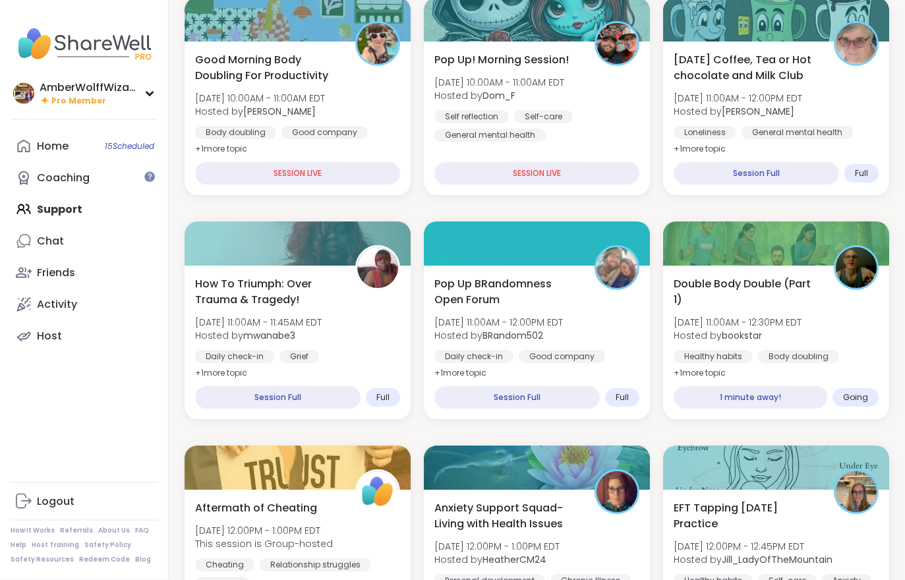
click at [845, 358] on div "Healthy habits Body doubling Self-Improvement" at bounding box center [775, 366] width 205 height 32
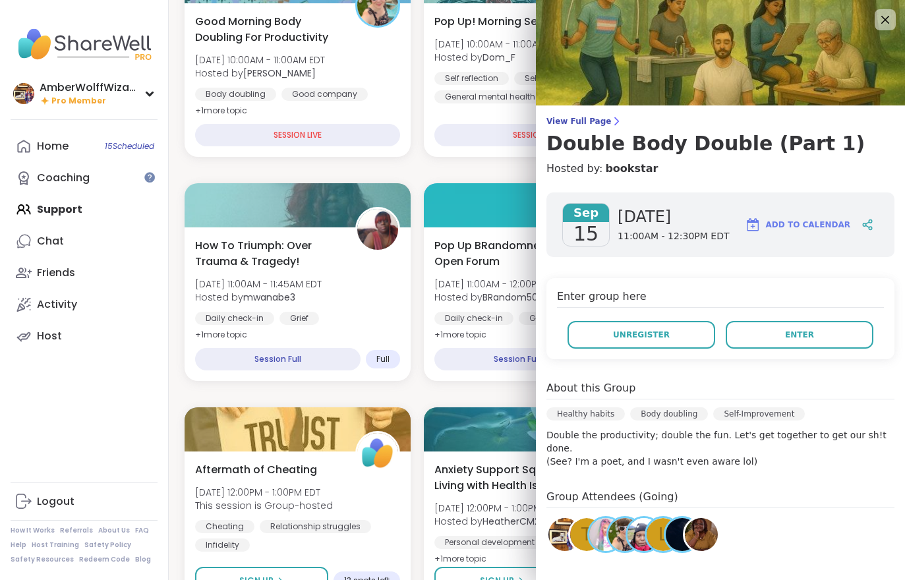
scroll to position [287, 0]
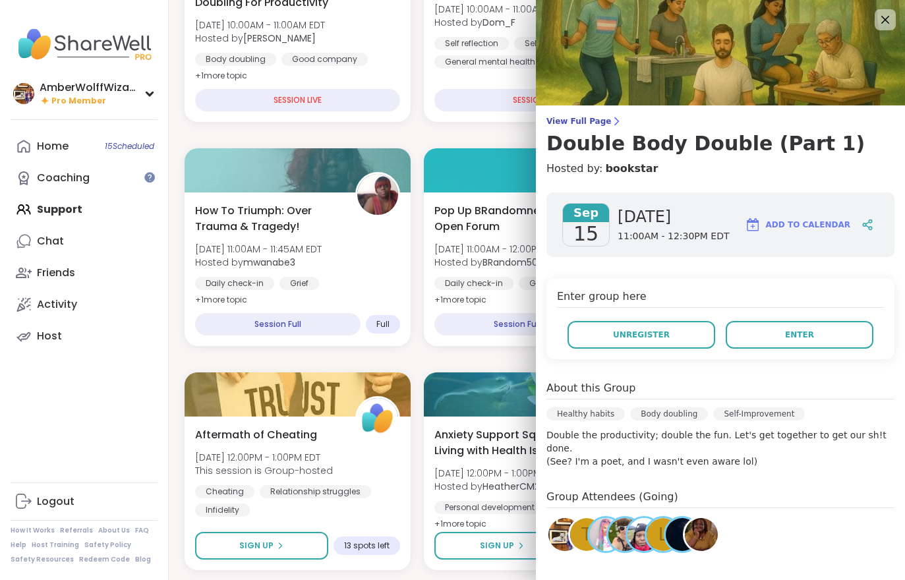
click at [792, 321] on button "Enter" at bounding box center [799, 335] width 148 height 28
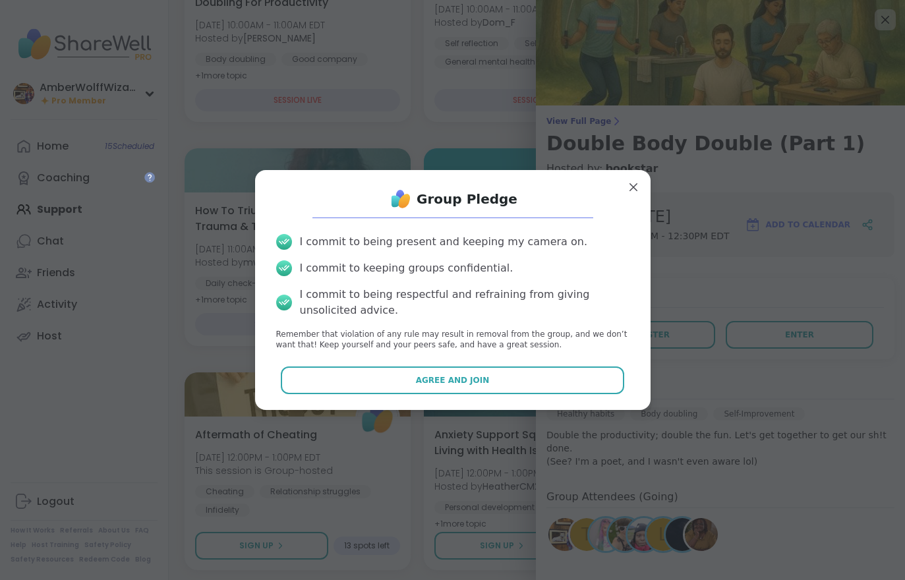
click at [608, 394] on button "Agree and Join" at bounding box center [452, 380] width 343 height 28
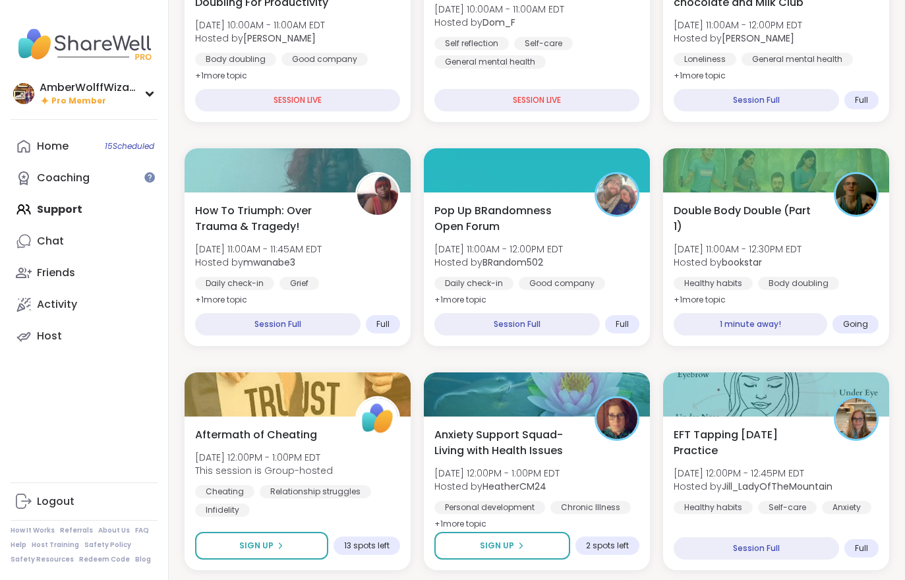
scroll to position [0, 0]
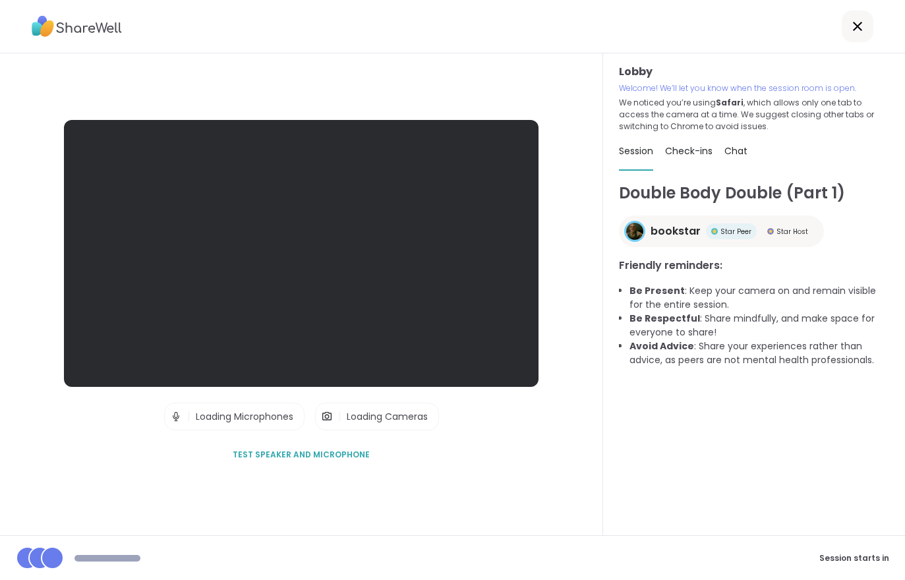
scroll to position [15, 0]
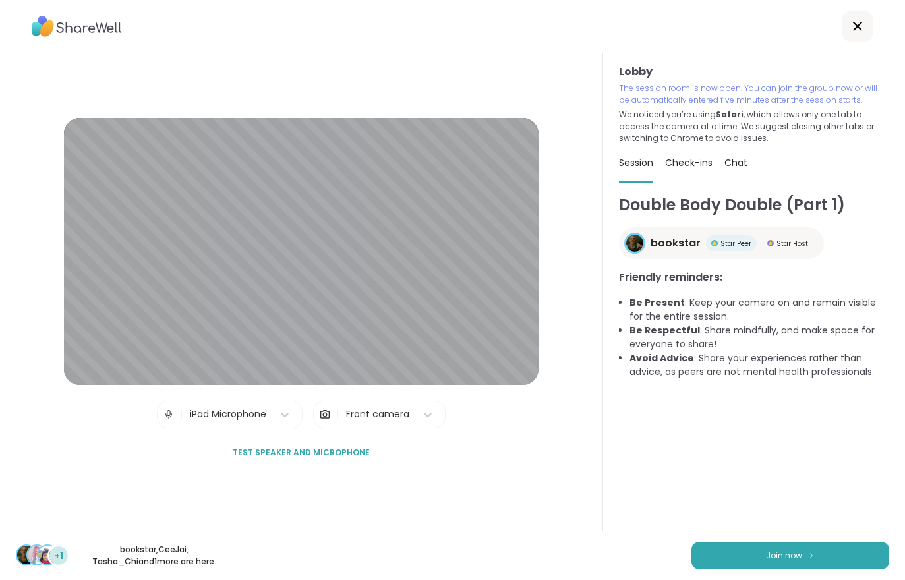
click at [814, 558] on img at bounding box center [811, 554] width 8 height 7
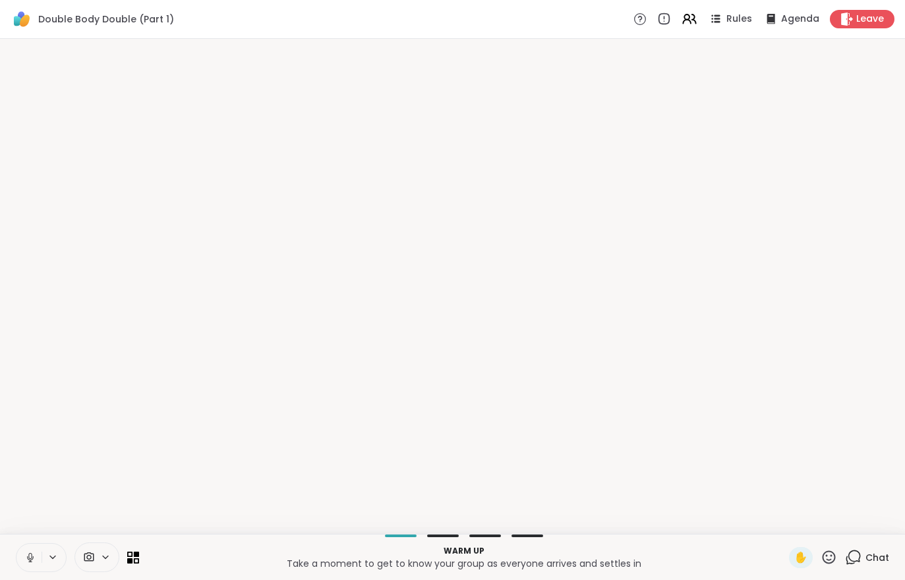
scroll to position [0, 0]
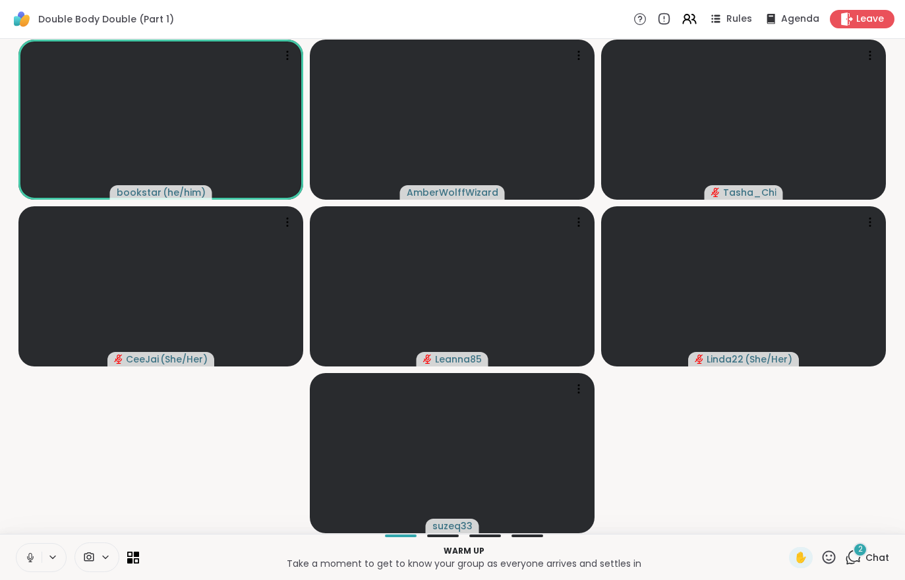
click at [868, 556] on span "Chat" at bounding box center [877, 557] width 24 height 13
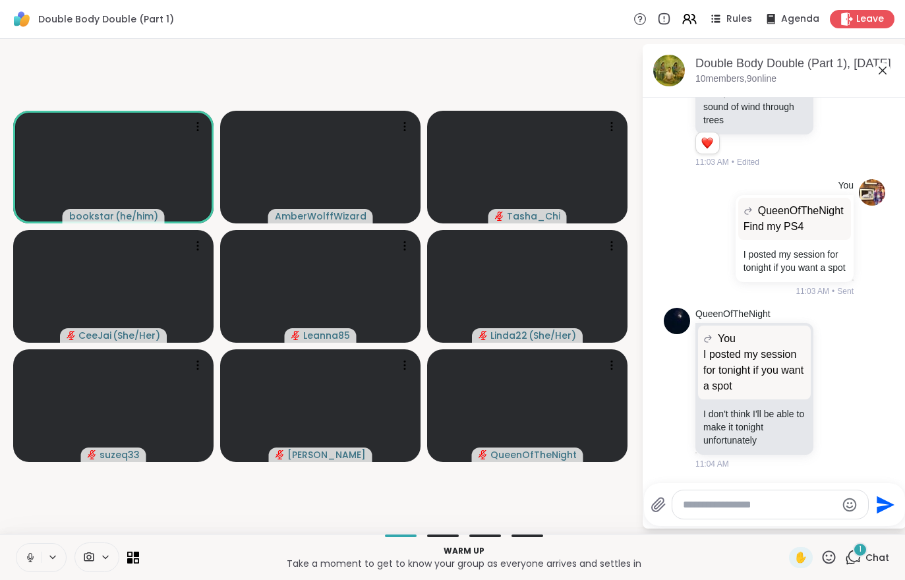
scroll to position [955, 0]
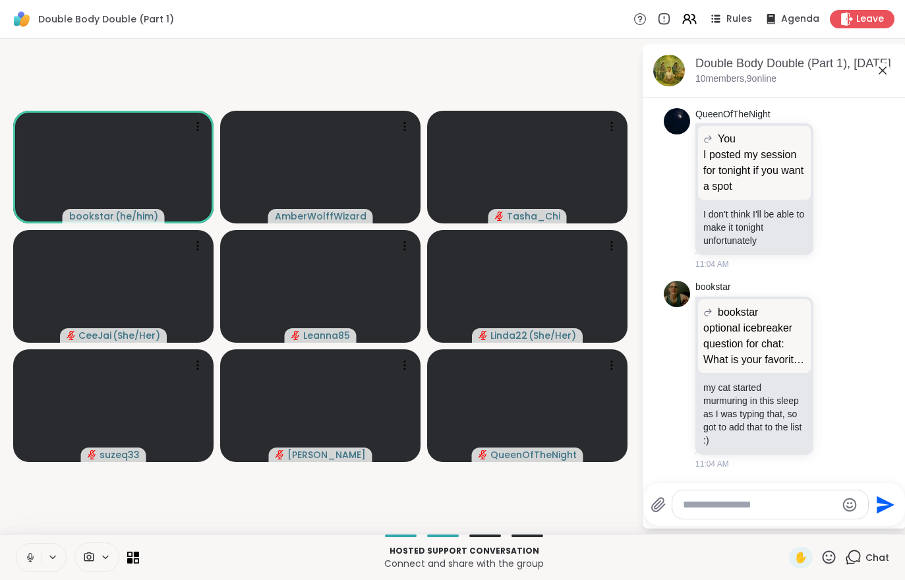
click at [25, 553] on icon at bounding box center [30, 557] width 12 height 12
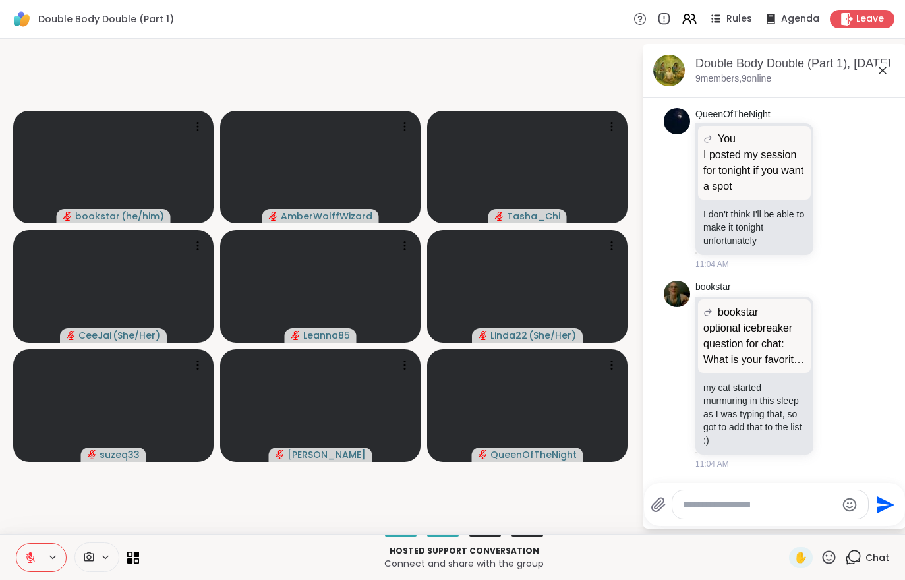
click at [34, 566] on button at bounding box center [28, 558] width 25 height 28
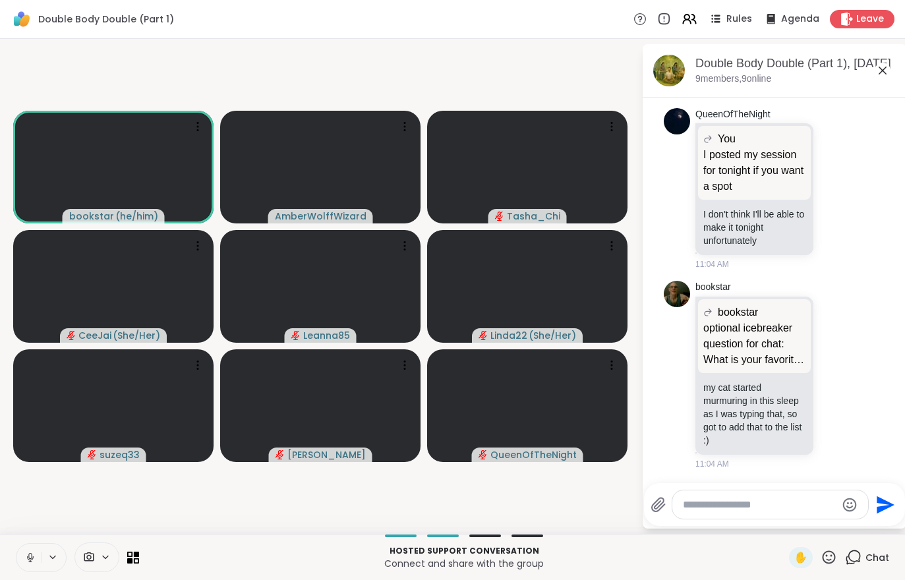
click at [26, 556] on icon at bounding box center [30, 557] width 12 height 12
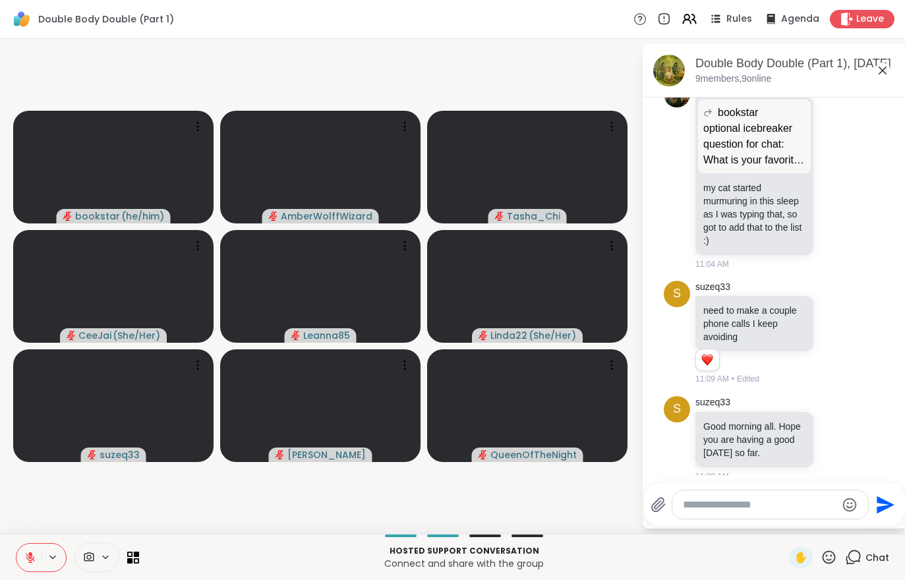
scroll to position [1184, 0]
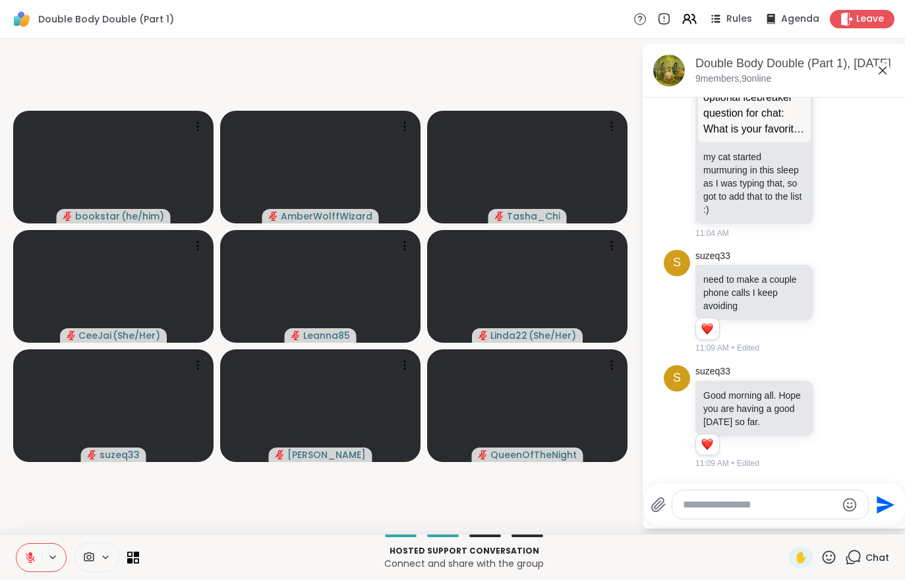
click at [869, 13] on span "Leave" at bounding box center [870, 19] width 28 height 13
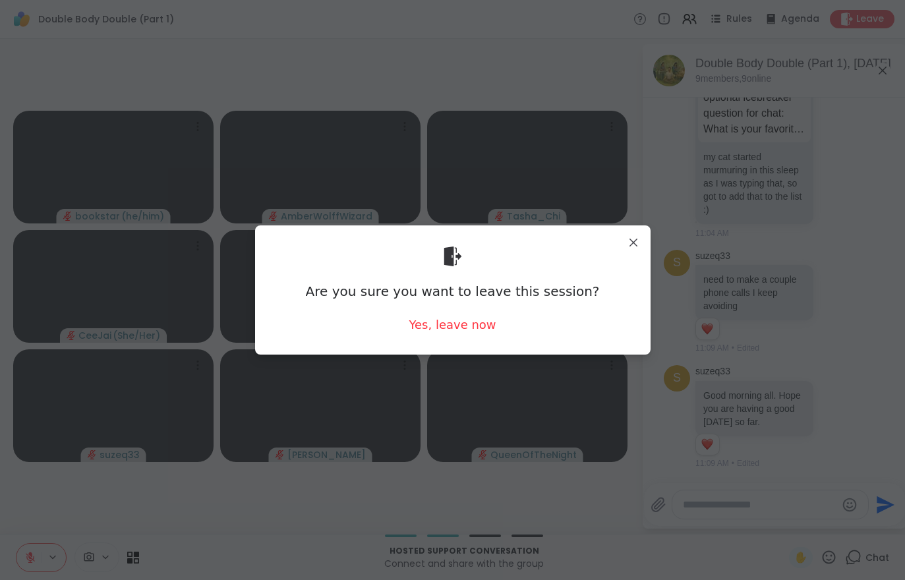
click at [457, 325] on div "Yes, leave now" at bounding box center [451, 324] width 87 height 16
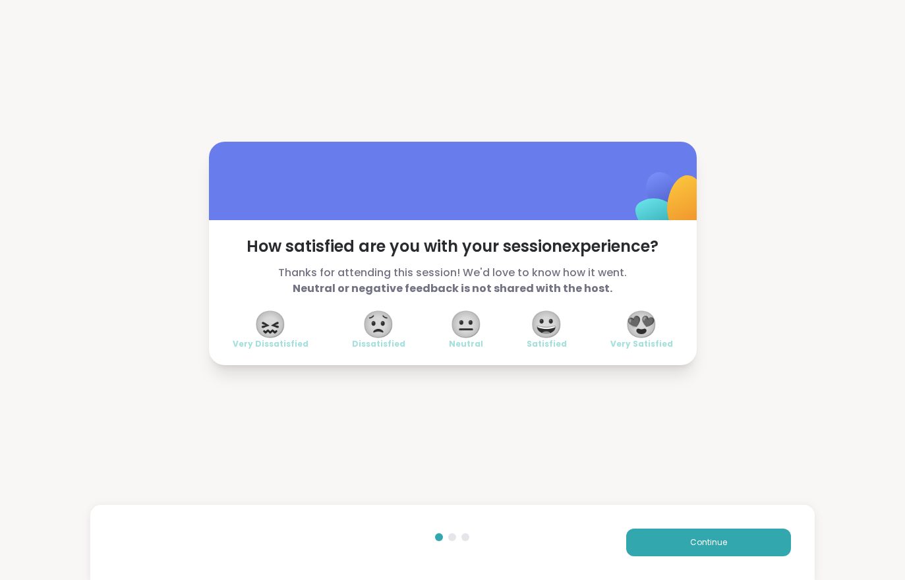
click at [683, 539] on button "Continue" at bounding box center [708, 542] width 165 height 28
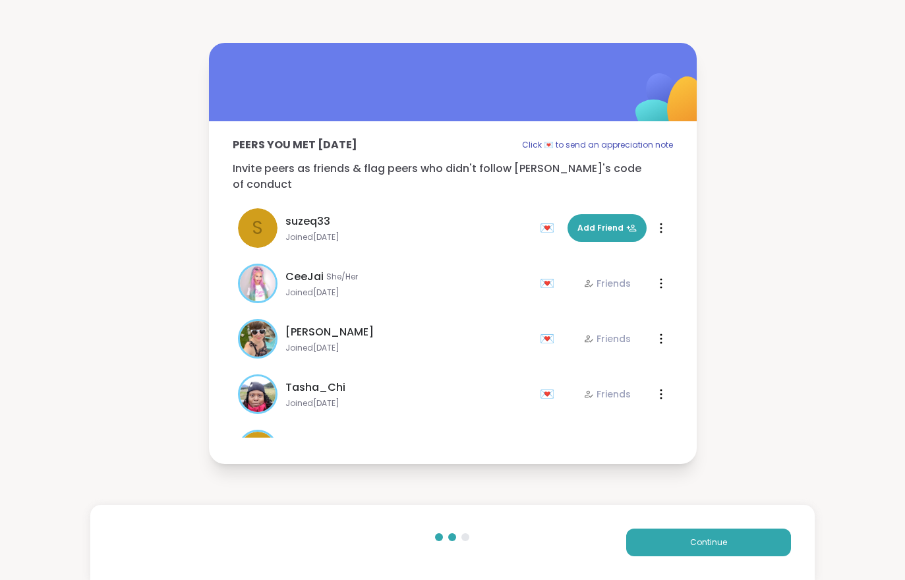
click at [683, 539] on button "Continue" at bounding box center [708, 542] width 165 height 28
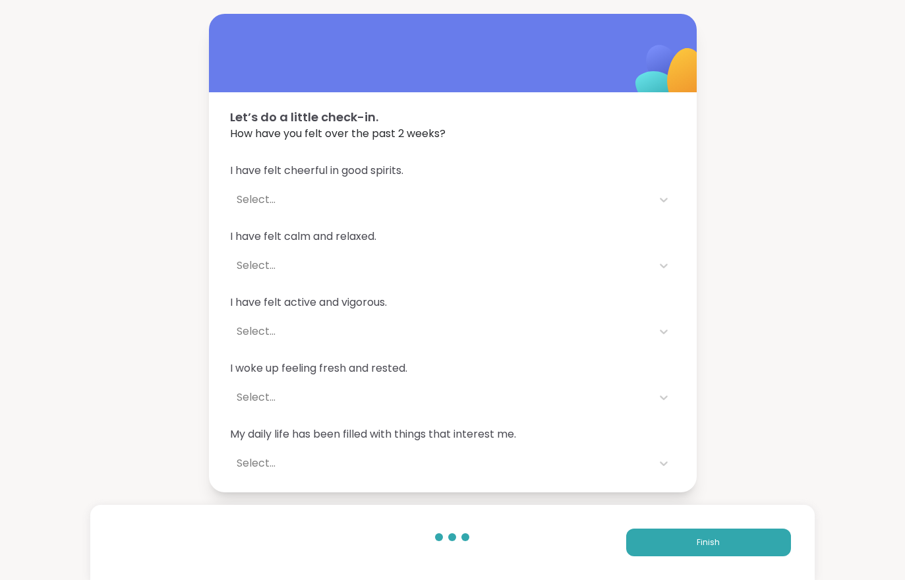
click at [680, 538] on button "Finish" at bounding box center [708, 542] width 165 height 28
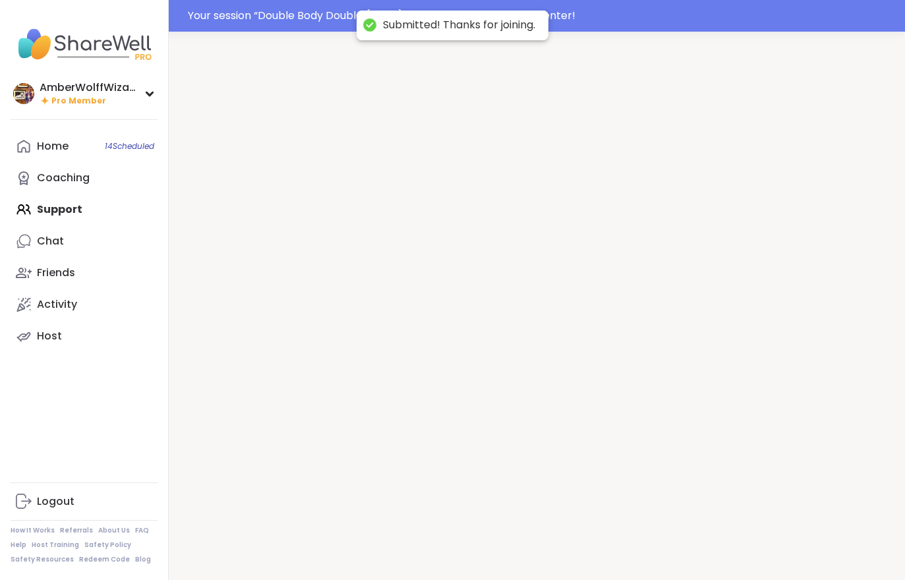
click at [680, 537] on div at bounding box center [537, 322] width 736 height 580
